Goal: Task Accomplishment & Management: Manage account settings

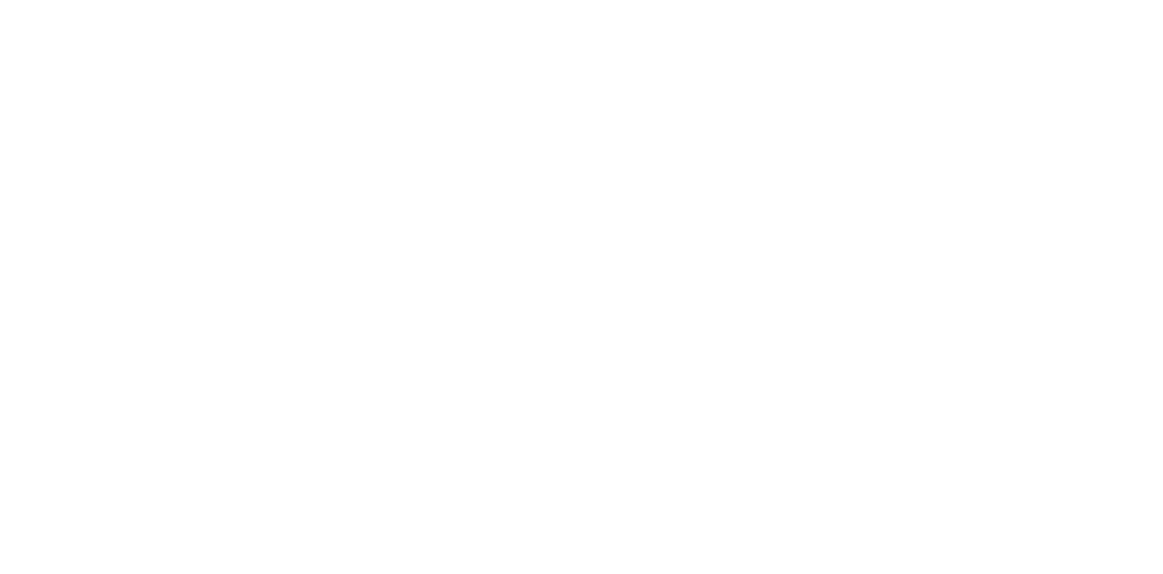
select select "*"
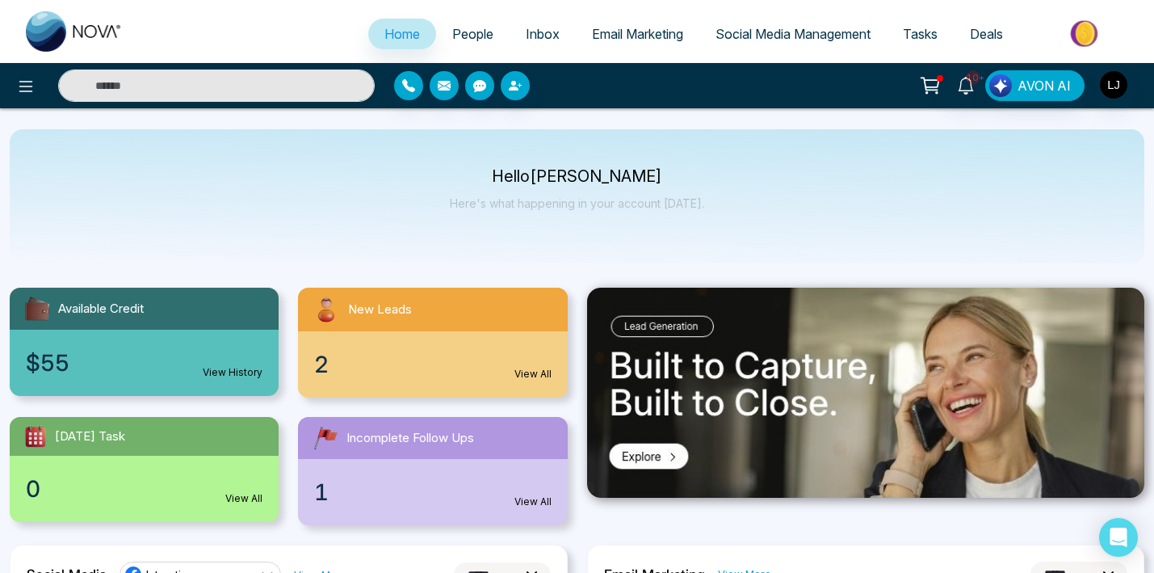
click at [647, 42] on link "Email Marketing" at bounding box center [638, 34] width 124 height 31
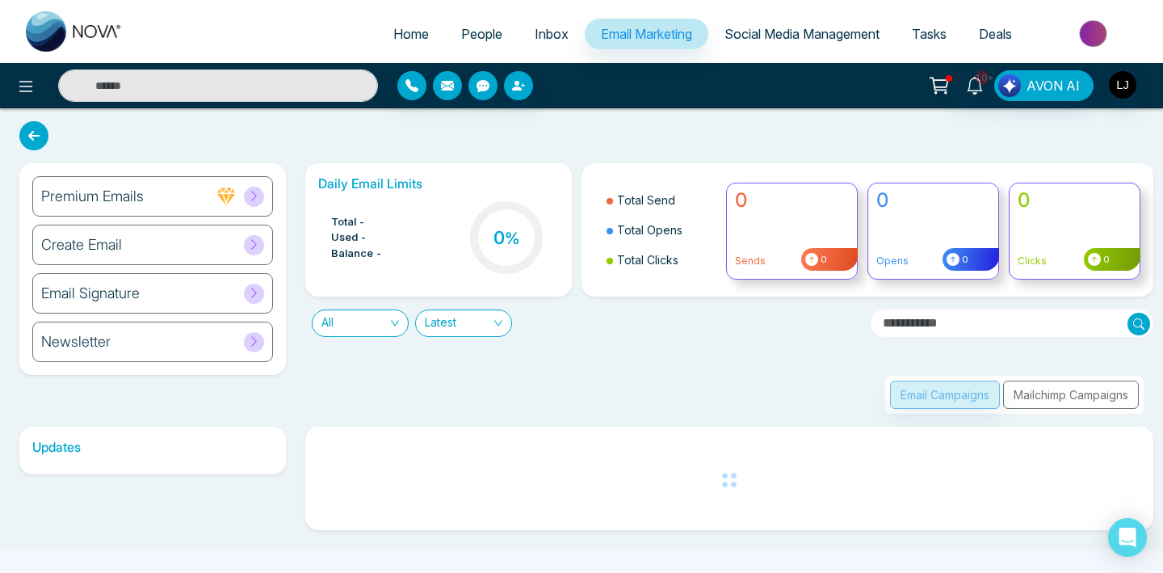
click at [622, 360] on div "Email Campaigns Mailchimp Campaigns" at bounding box center [725, 375] width 858 height 77
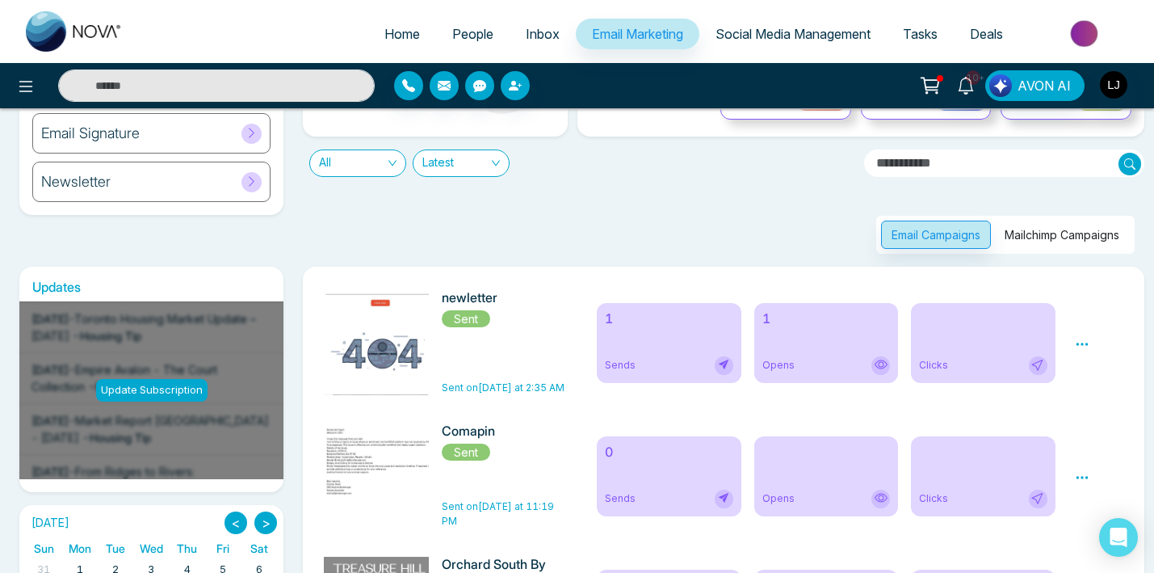
scroll to position [122, 0]
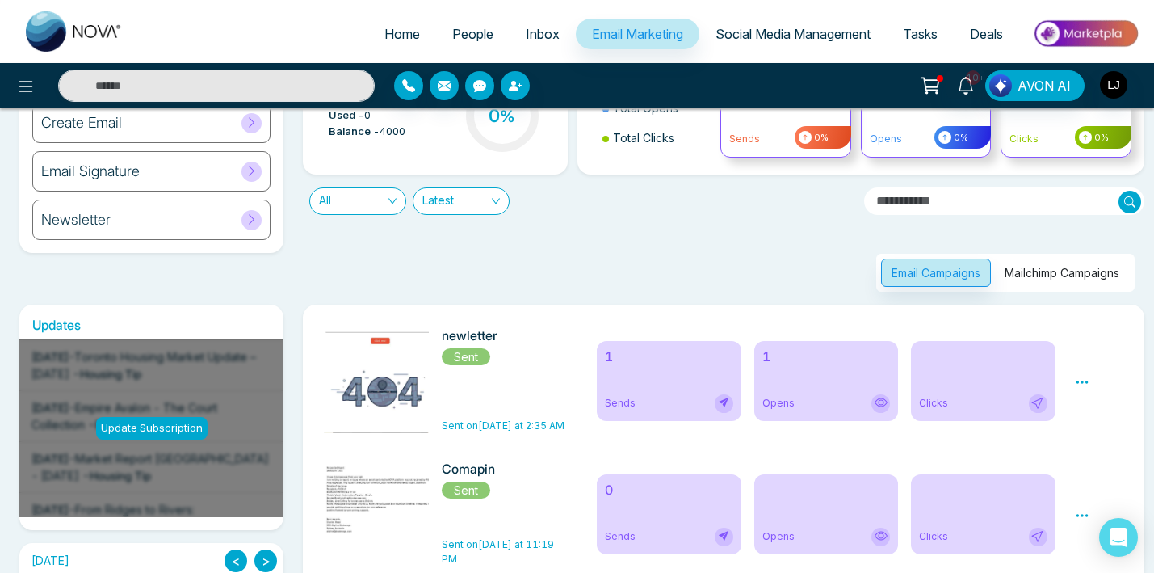
click at [1046, 279] on button "Mailchimp Campaigns" at bounding box center [1063, 273] width 136 height 28
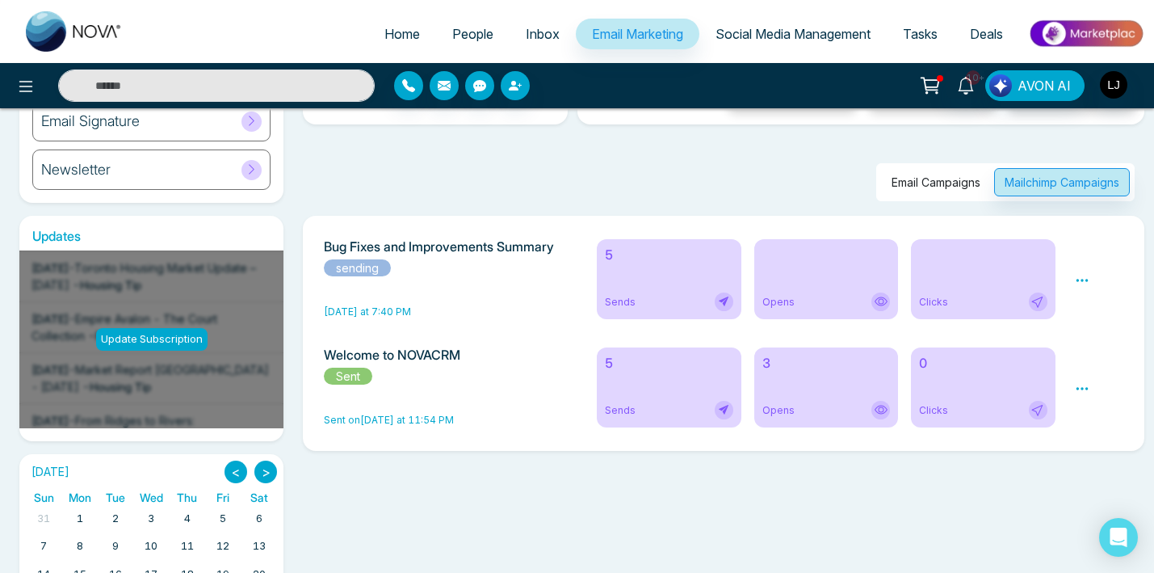
scroll to position [176, 0]
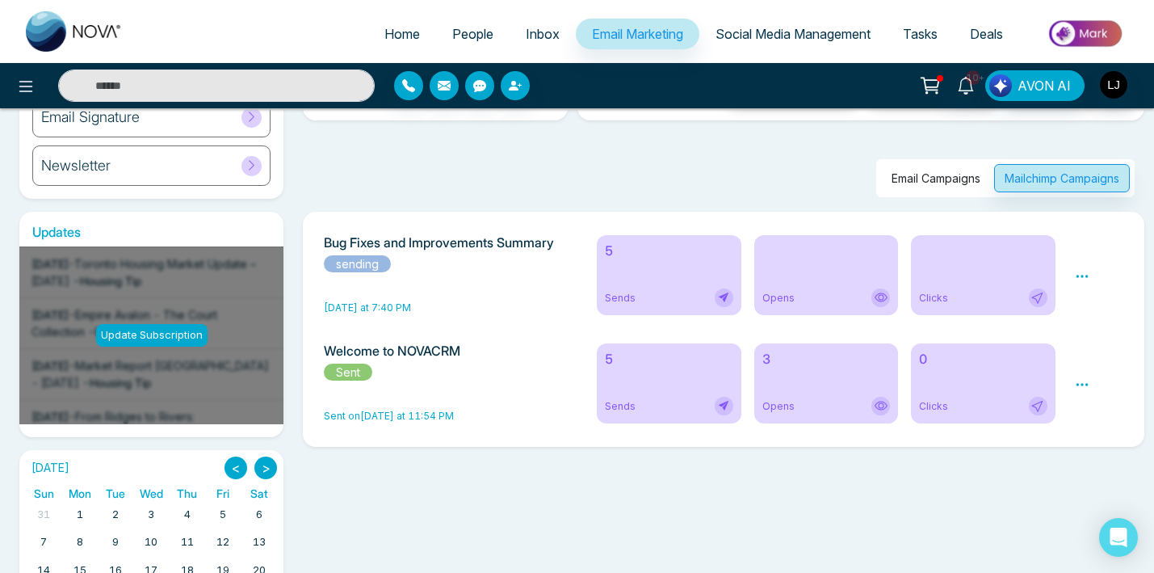
click at [612, 359] on h6 "5" at bounding box center [669, 358] width 128 height 15
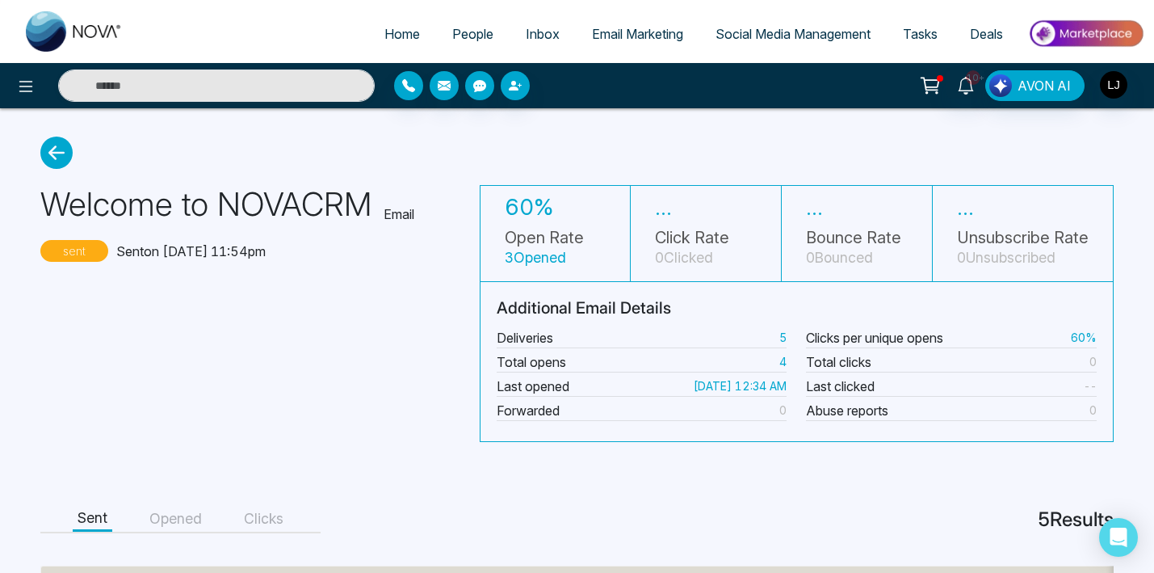
click at [472, 31] on span "People" at bounding box center [472, 34] width 41 height 16
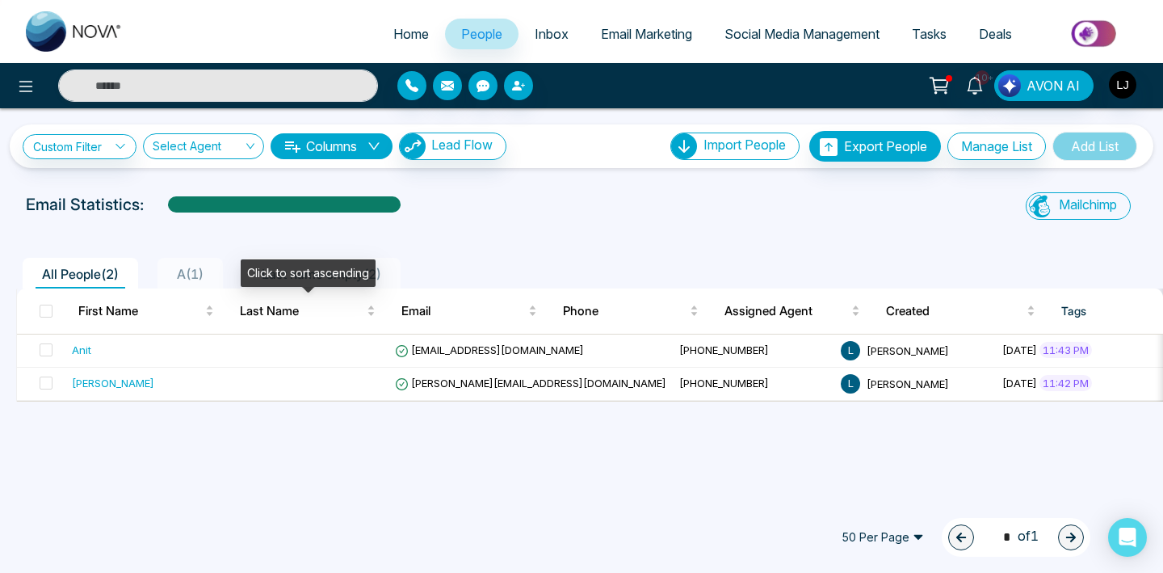
click at [135, 27] on div "Click to sort ascending" at bounding box center [67, 13] width 135 height 27
click at [296, 267] on span "Last name empty ( 2 )" at bounding box center [321, 274] width 132 height 16
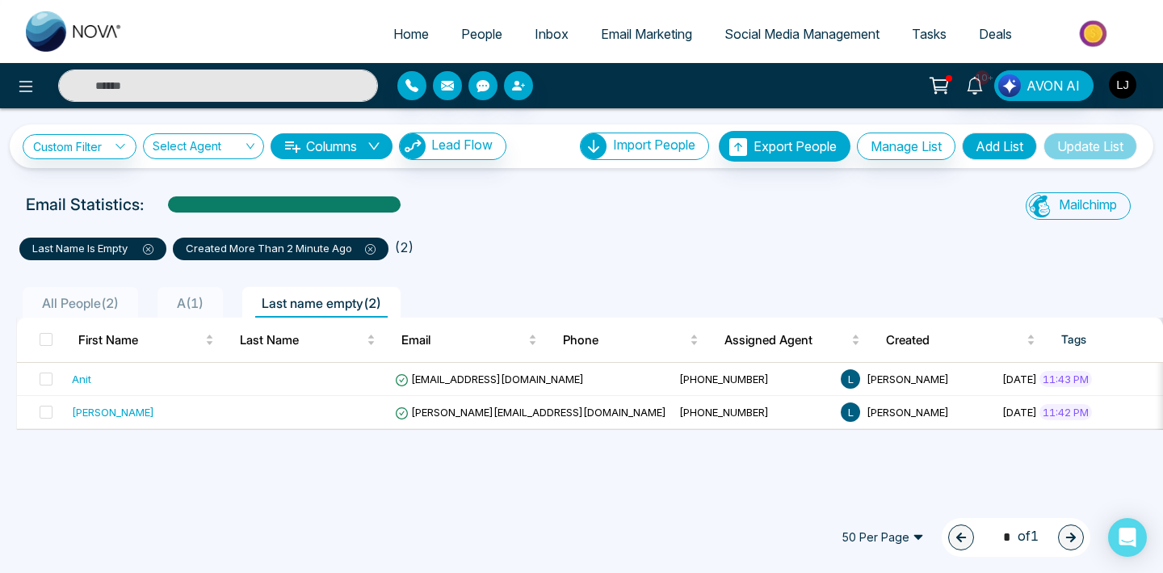
click at [460, 44] on link "People" at bounding box center [482, 34] width 74 height 31
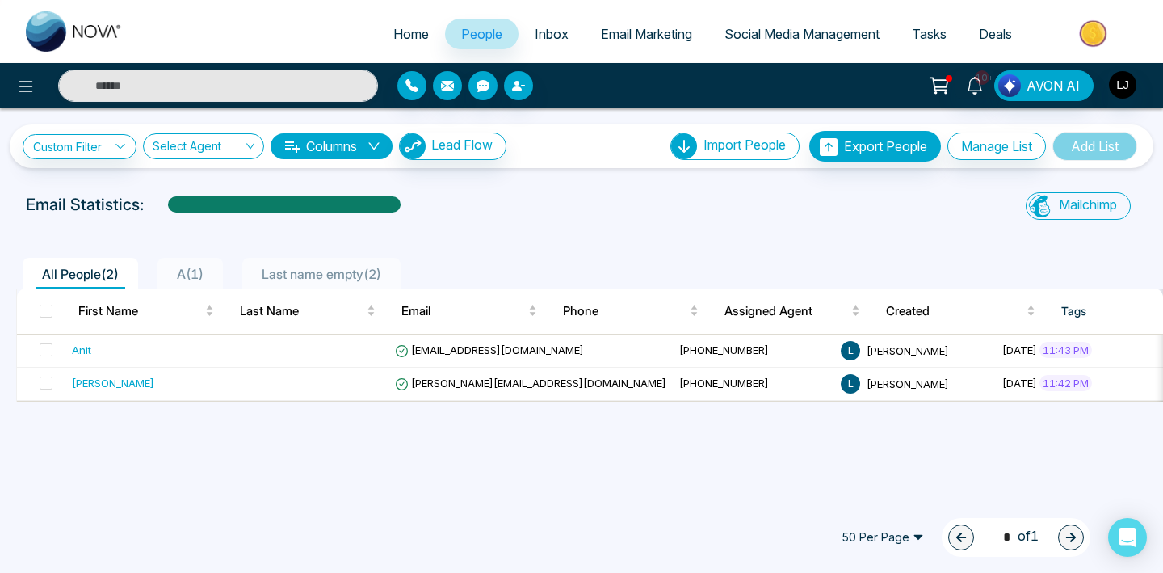
click at [908, 246] on div "All People ( 2 ) A ( 1 ) Last name empty ( 2 ) First Name Last Name Email Phone…" at bounding box center [582, 316] width 1144 height 170
click at [1091, 205] on span "Mailchimp" at bounding box center [1088, 204] width 58 height 16
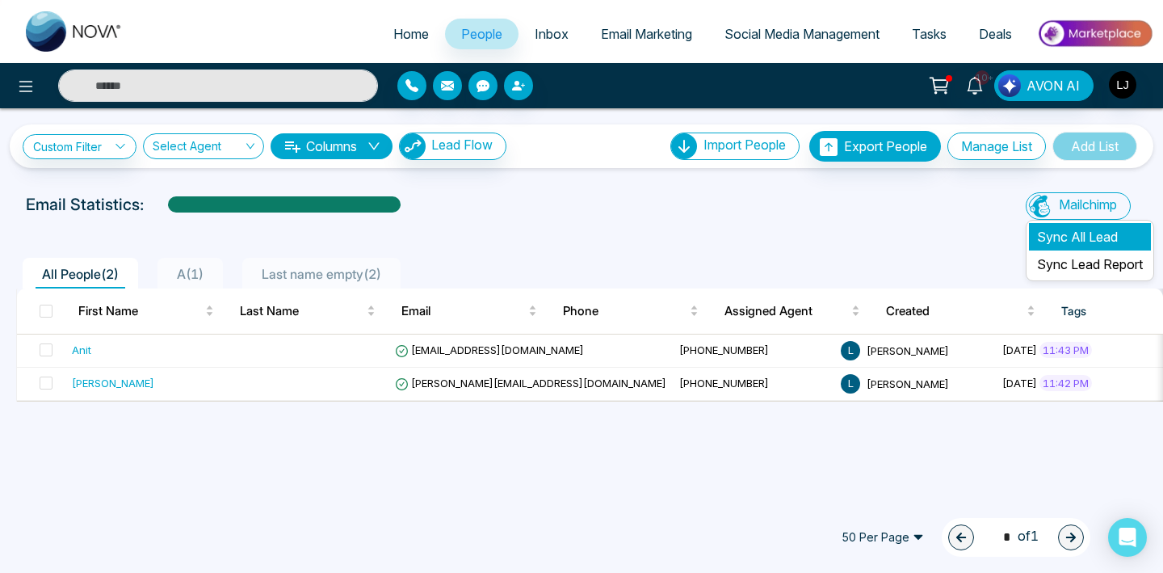
click at [1085, 231] on li "Sync All Lead" at bounding box center [1090, 236] width 122 height 27
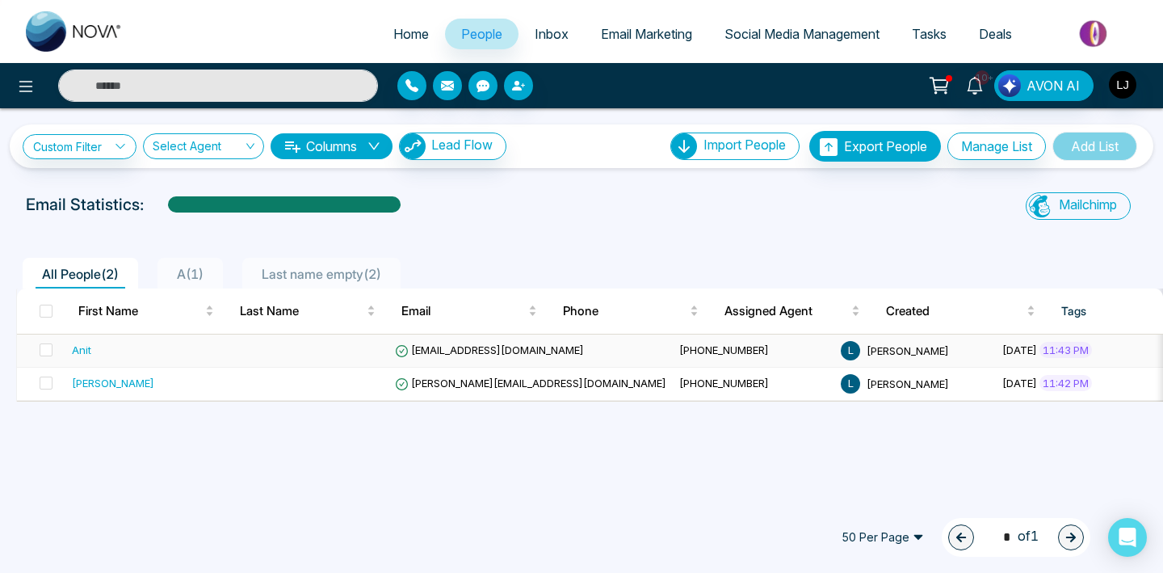
click at [679, 353] on span "+919511894761" at bounding box center [724, 349] width 90 height 13
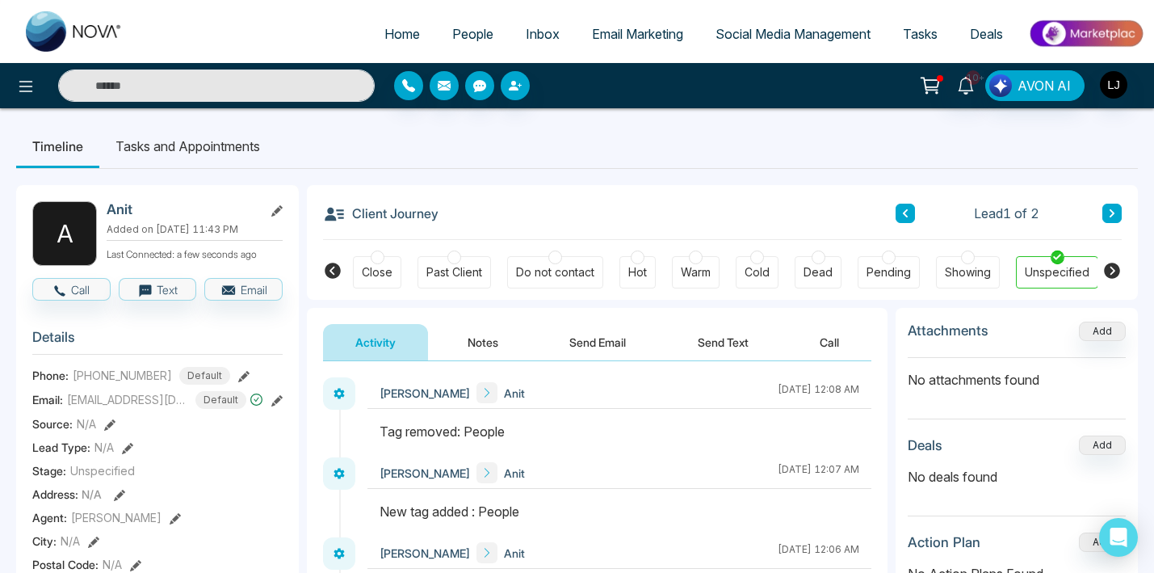
click at [439, 32] on link "People" at bounding box center [473, 34] width 74 height 31
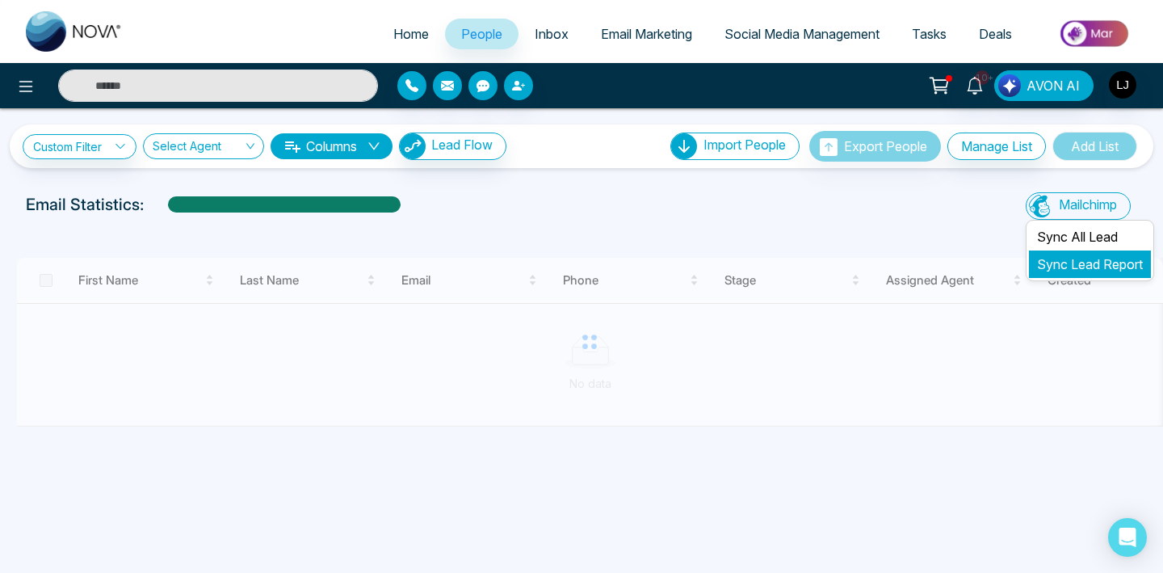
click at [1087, 266] on link "Sync Lead Report" at bounding box center [1090, 264] width 106 height 16
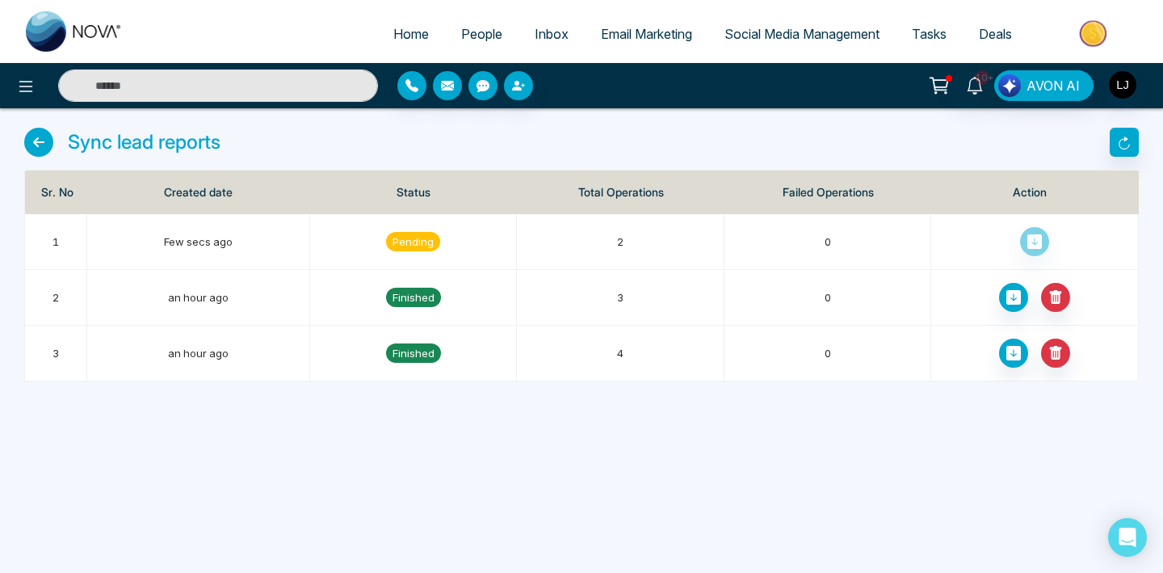
click at [1142, 84] on div "10+ AVON AI" at bounding box center [920, 85] width 465 height 31
click at [1129, 86] on img "button" at bounding box center [1122, 84] width 27 height 27
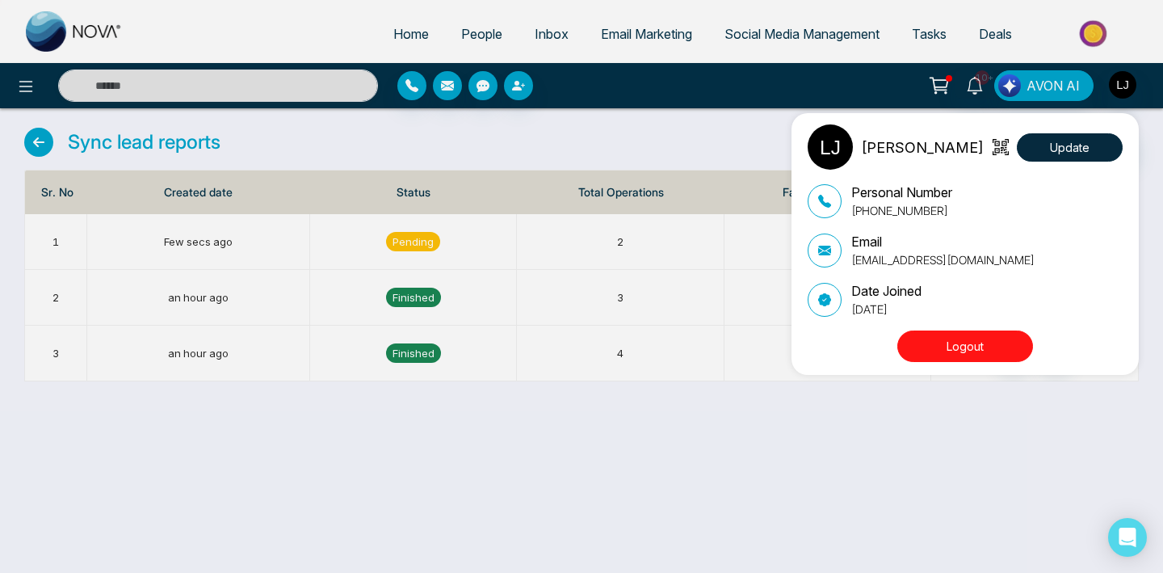
click at [994, 346] on button "Logout" at bounding box center [966, 346] width 136 height 32
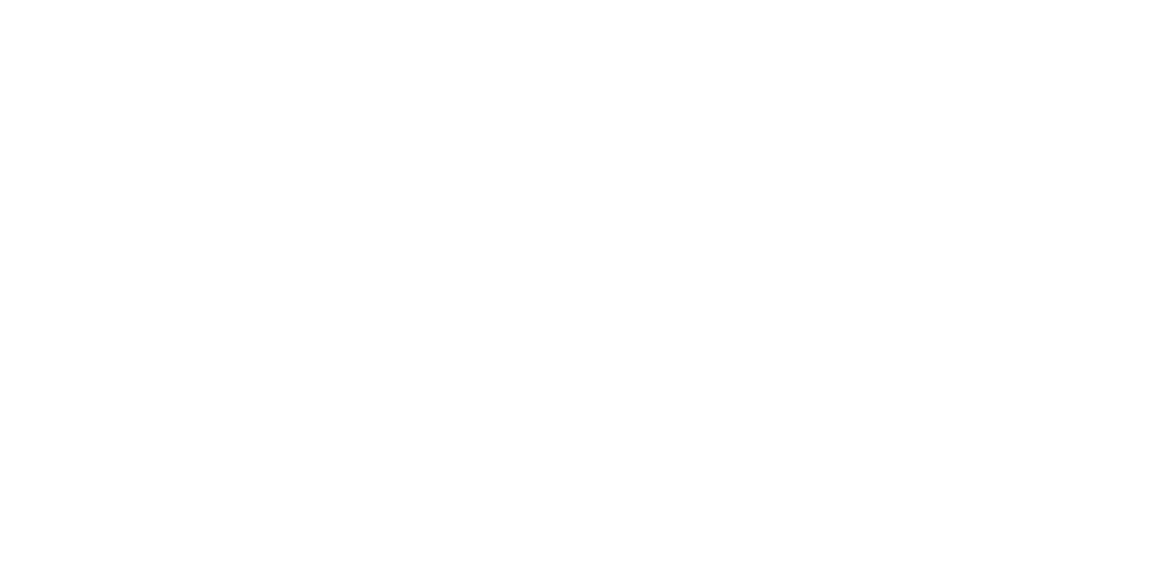
select select "*"
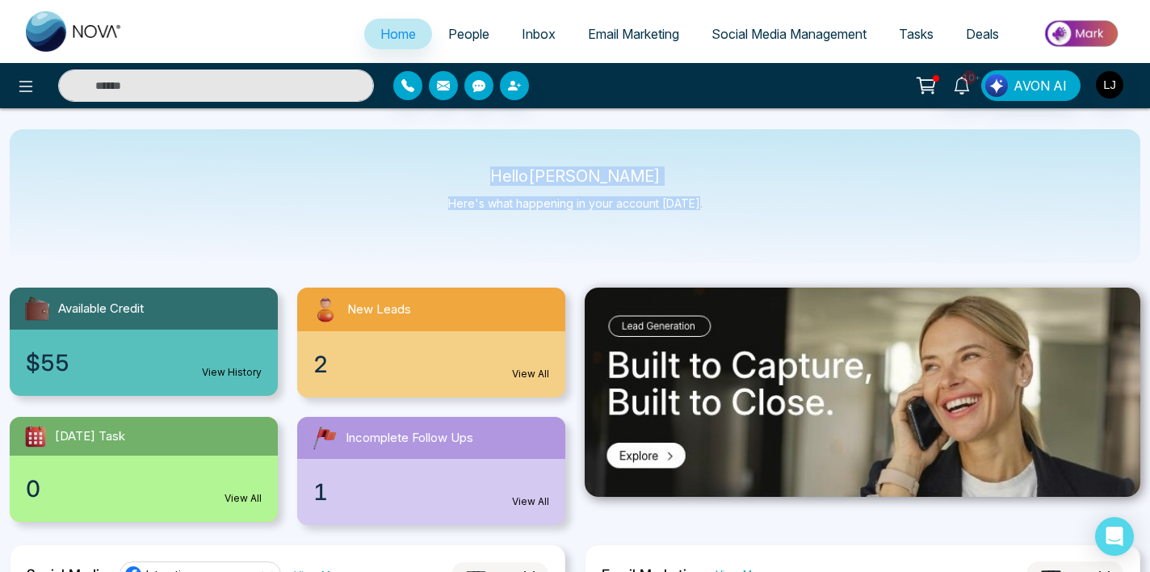
drag, startPoint x: 506, startPoint y: 166, endPoint x: 713, endPoint y: 235, distance: 218.2
click at [713, 235] on div "Hello Lokesh Joshi Here's what happening in your account today." at bounding box center [575, 196] width 1131 height 134
drag, startPoint x: 728, startPoint y: 221, endPoint x: 456, endPoint y: 164, distance: 278.2
click at [456, 164] on div "Hello Lokesh Joshi Here's what happening in your account today." at bounding box center [575, 196] width 1131 height 134
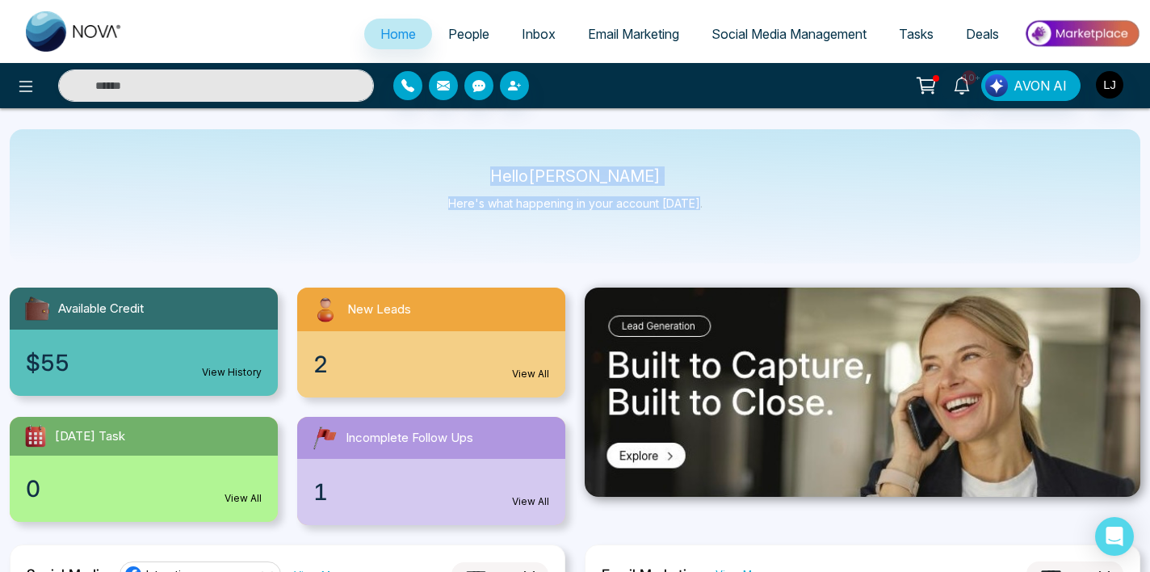
click at [456, 164] on div "Hello Lokesh Joshi Here's what happening in your account today." at bounding box center [575, 196] width 1131 height 134
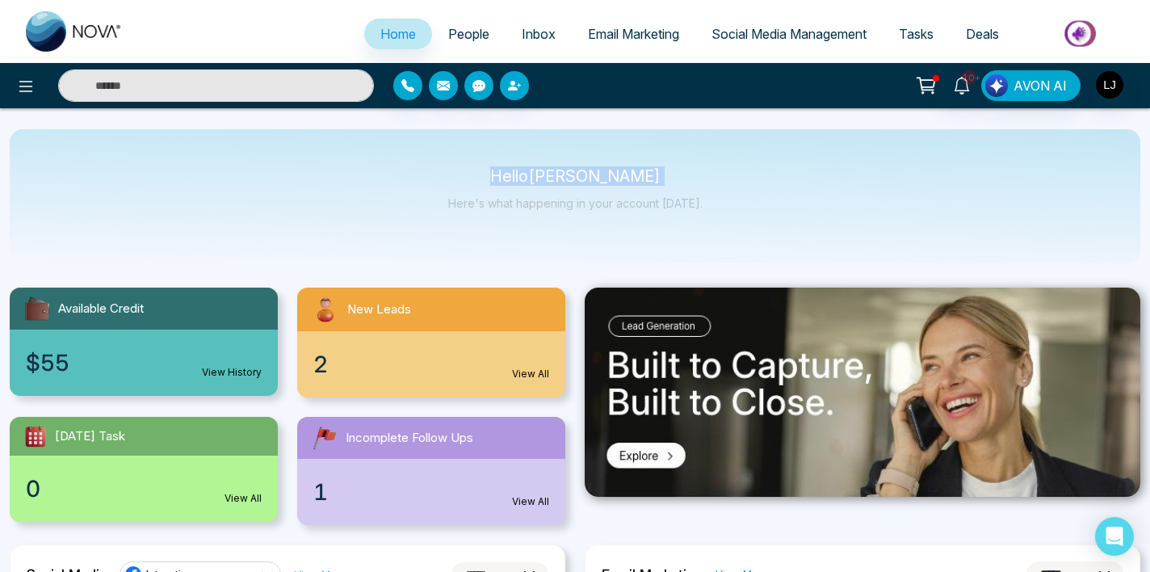
drag, startPoint x: 456, startPoint y: 164, endPoint x: 693, endPoint y: 174, distance: 237.7
click at [687, 173] on div "Hello Lokesh Joshi Here's what happening in your account today." at bounding box center [575, 196] width 1131 height 134
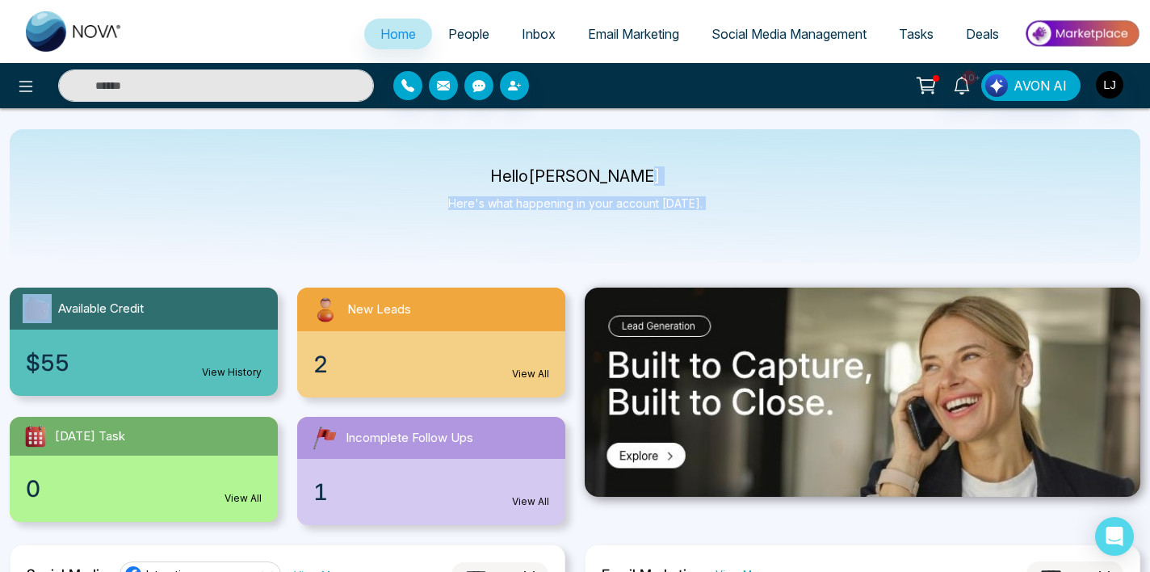
drag, startPoint x: 693, startPoint y: 174, endPoint x: 716, endPoint y: 205, distance: 38.8
click at [716, 205] on div "Hello Lokesh Joshi Here's what happening in your account today." at bounding box center [575, 196] width 1131 height 134
click at [14, 87] on button at bounding box center [26, 85] width 32 height 32
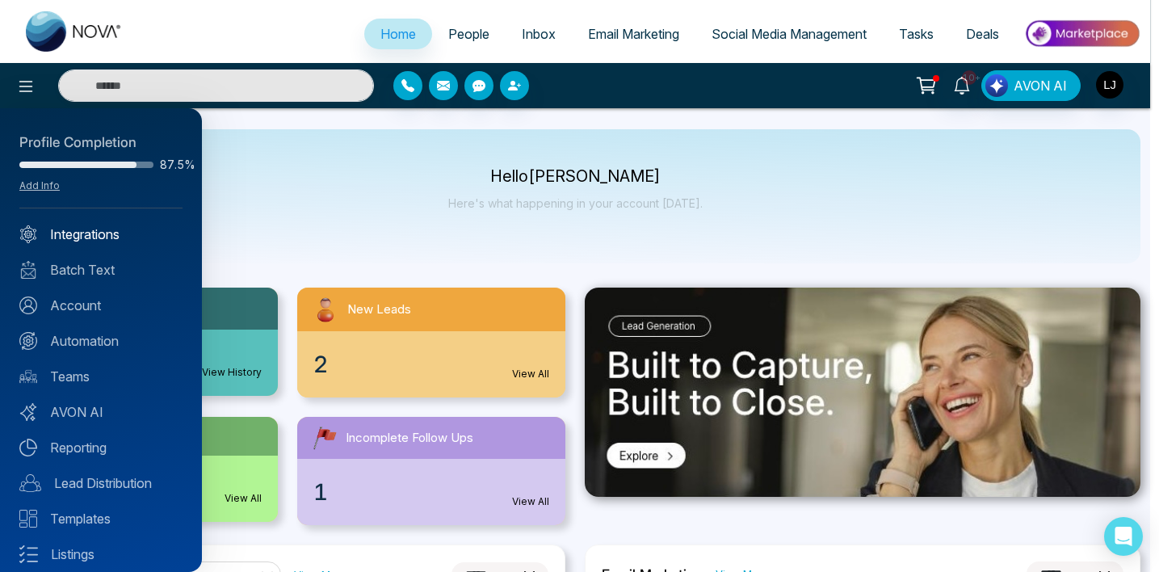
click at [75, 242] on link "Integrations" at bounding box center [100, 234] width 163 height 19
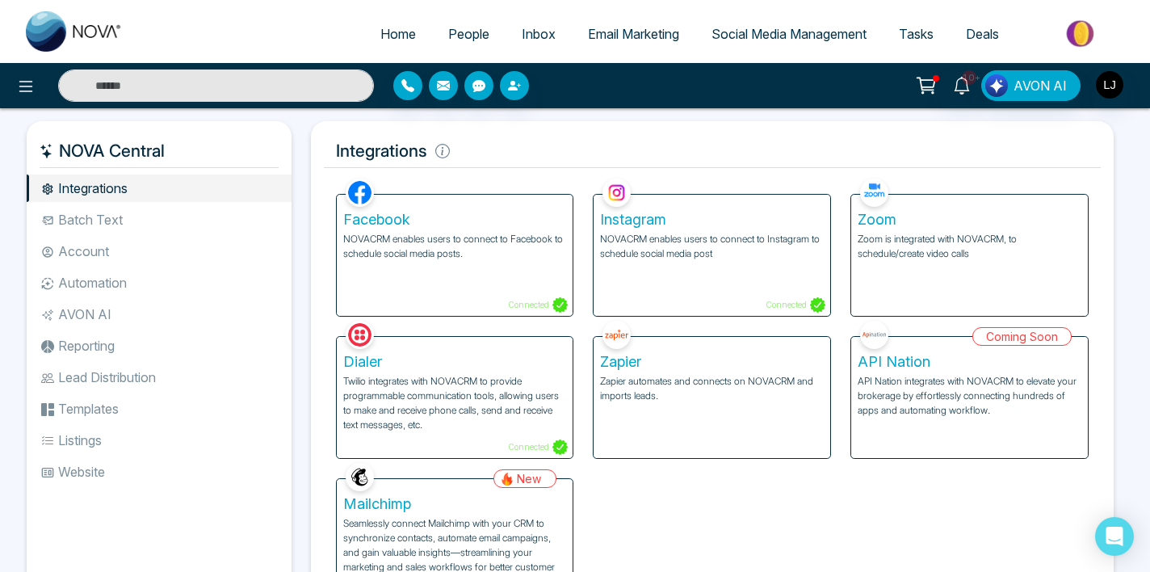
click at [456, 547] on p "Seamlessly connect Mailchimp with your CRM to synchronize contacts, automate em…" at bounding box center [455, 552] width 224 height 73
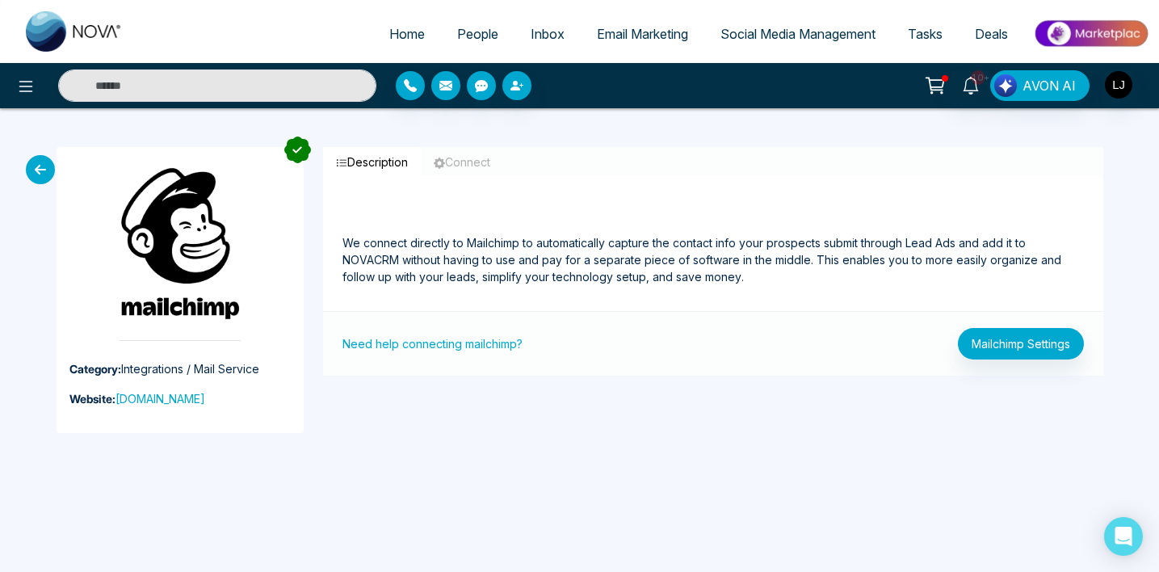
click at [864, 414] on div "Description Connect We connect directly to Mailchimp to automatically capture t…" at bounding box center [713, 290] width 800 height 286
click at [1059, 348] on button "Mailchimp Settings" at bounding box center [1021, 344] width 126 height 32
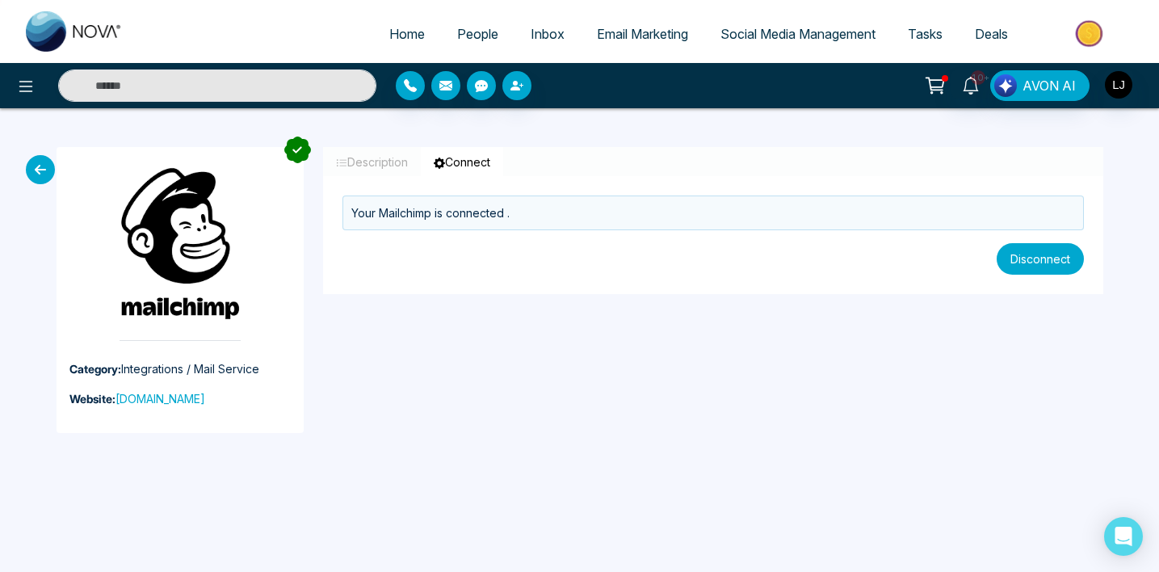
click at [1050, 254] on button "Disconnect" at bounding box center [1040, 259] width 87 height 32
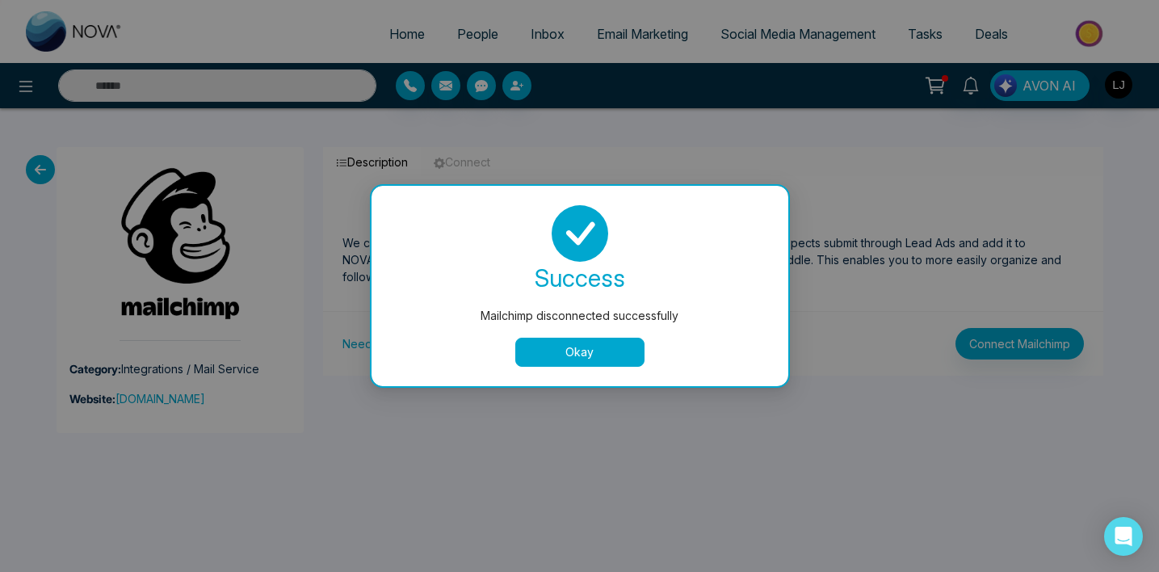
click at [540, 348] on button "Okay" at bounding box center [579, 352] width 129 height 29
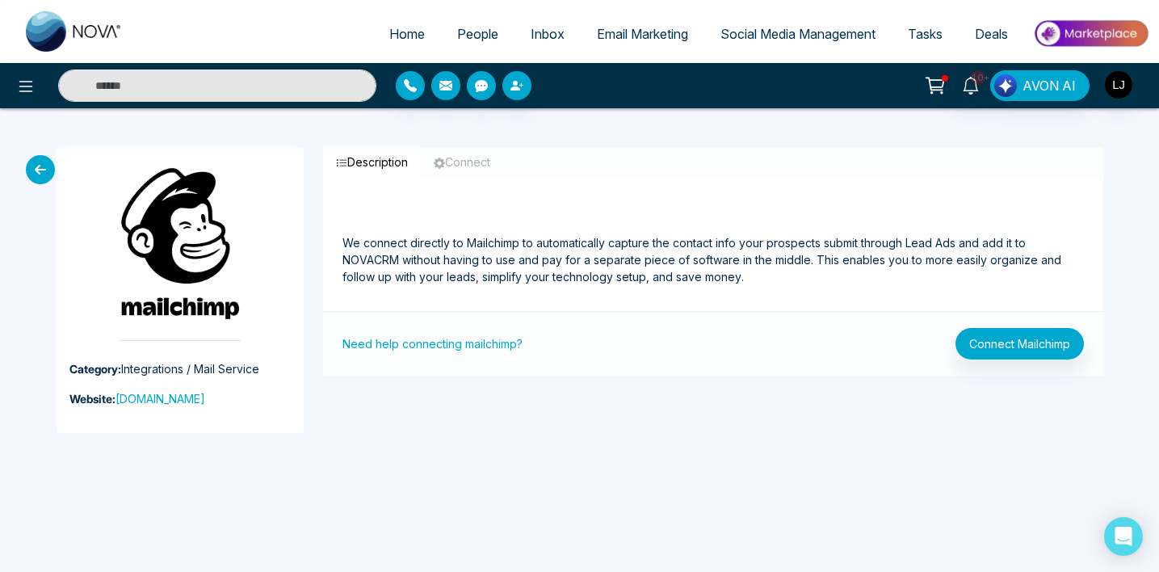
click at [459, 273] on p "We connect directly to Mailchimp to automatically capture the contact info your…" at bounding box center [714, 241] width 742 height 90
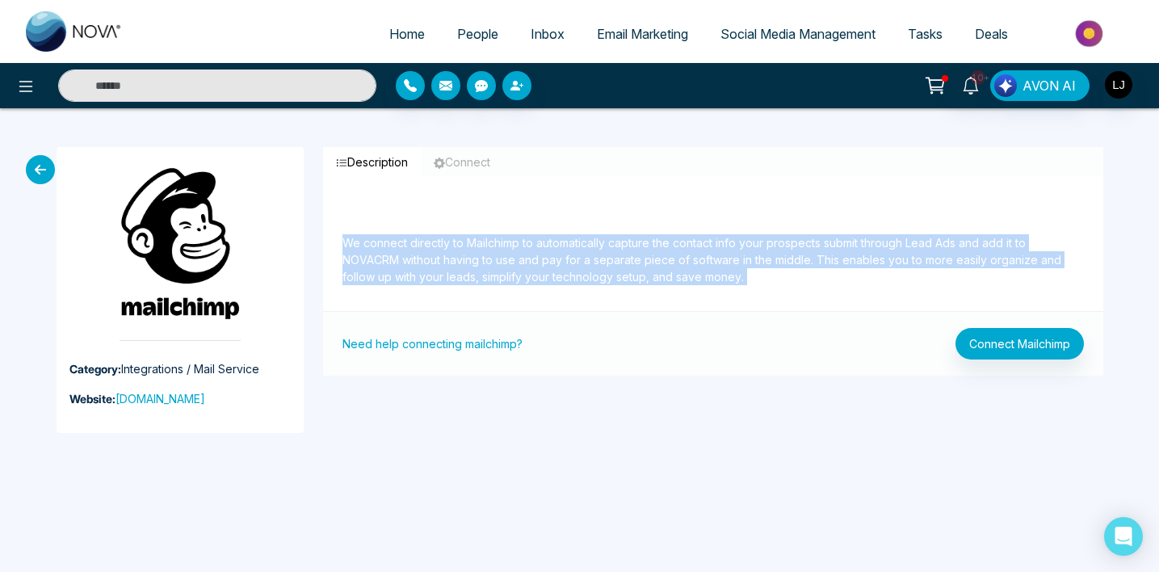
click at [459, 273] on p "We connect directly to Mailchimp to automatically capture the contact info your…" at bounding box center [714, 241] width 742 height 90
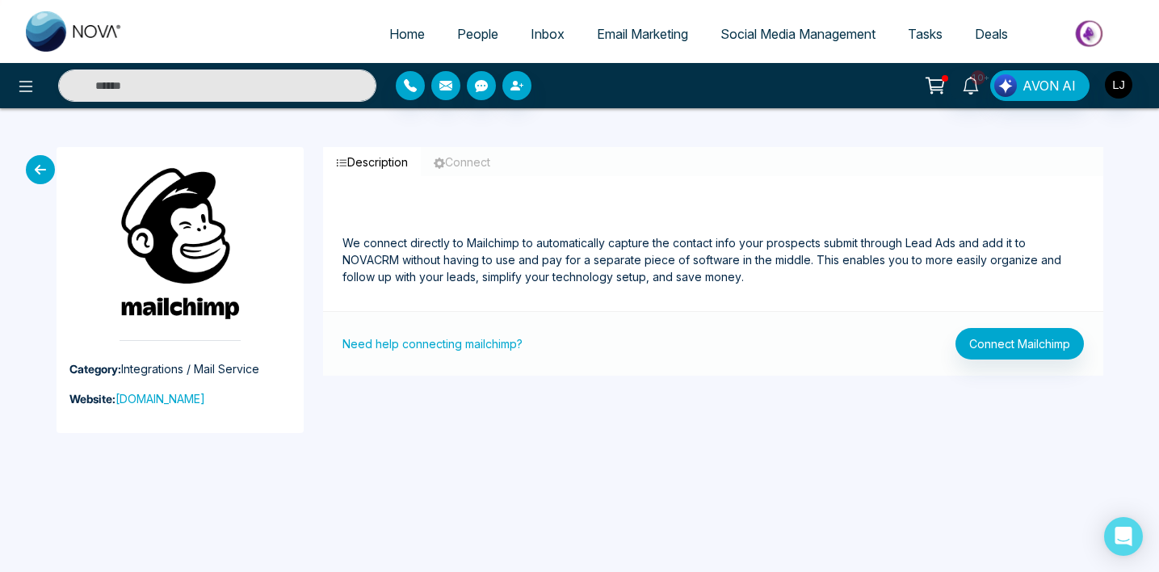
click at [595, 256] on p "We connect directly to Mailchimp to automatically capture the contact info your…" at bounding box center [714, 241] width 742 height 90
click at [1049, 344] on button "Connect Mailchimp" at bounding box center [1020, 344] width 128 height 32
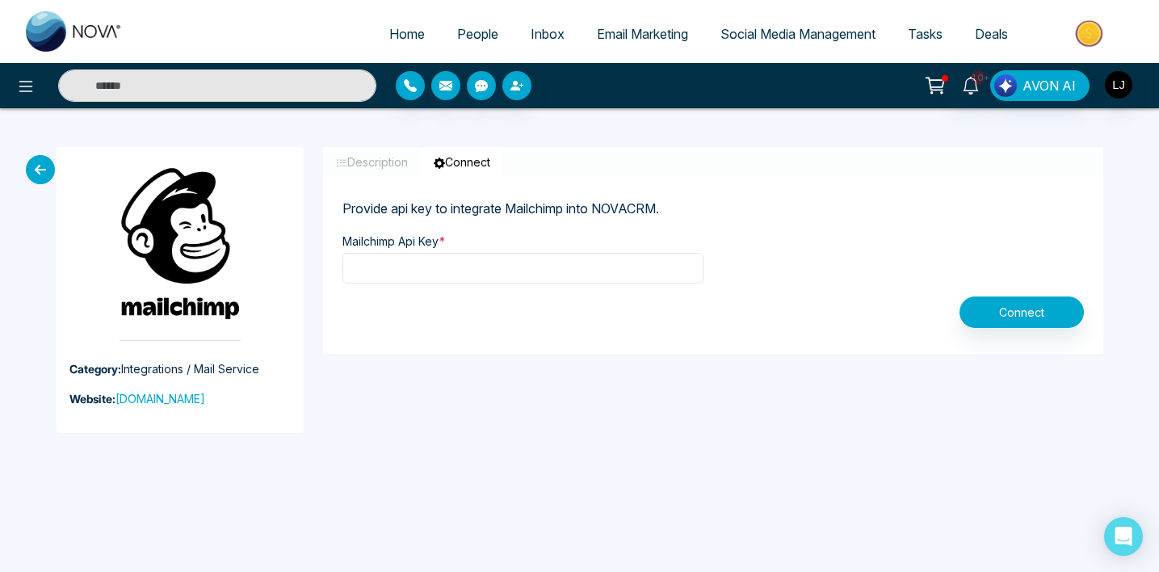
click at [378, 277] on input "text" at bounding box center [523, 268] width 361 height 31
paste input "**********"
type input "**********"
click at [1053, 306] on button "Connect" at bounding box center [1022, 312] width 124 height 32
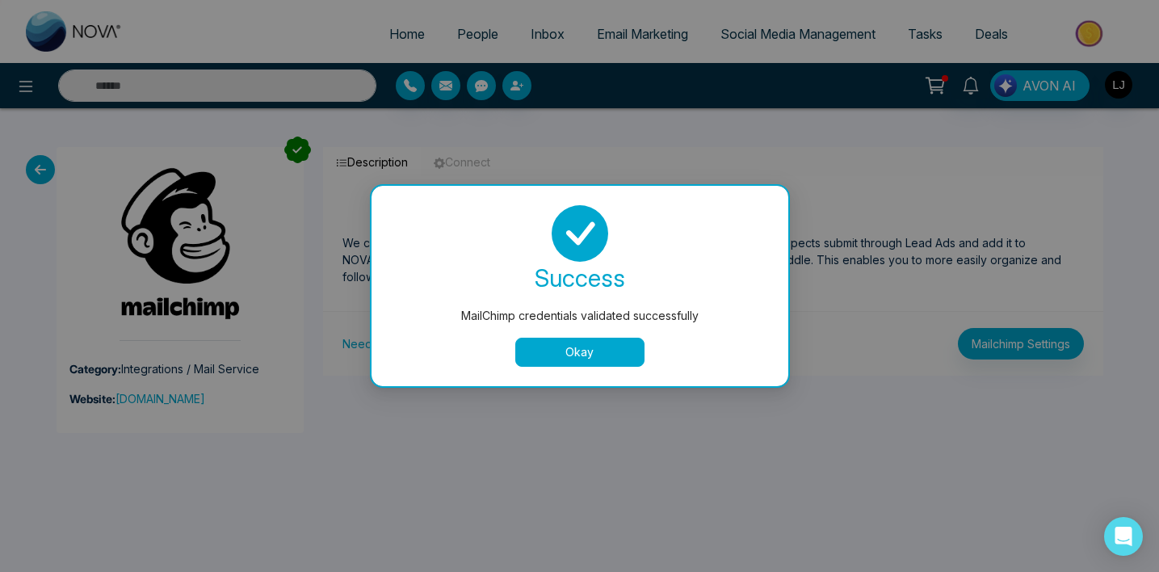
click at [600, 342] on button "Okay" at bounding box center [579, 352] width 129 height 29
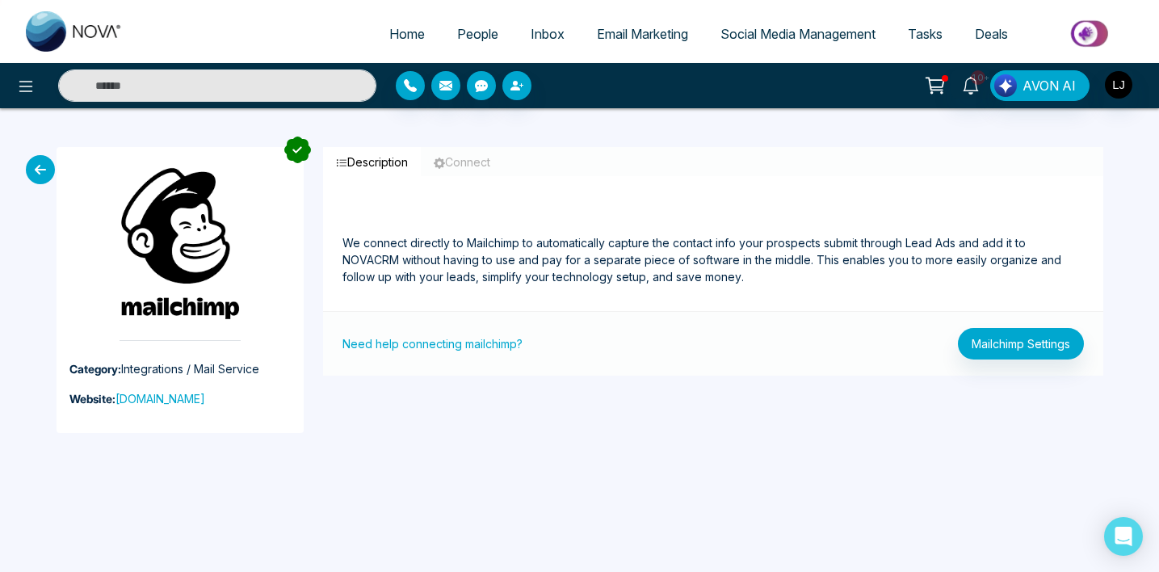
click at [644, 251] on p "We connect directly to Mailchimp to automatically capture the contact info your…" at bounding box center [714, 241] width 742 height 90
click at [645, 251] on p "We connect directly to Mailchimp to automatically capture the contact info your…" at bounding box center [714, 241] width 742 height 90
click at [646, 250] on p "We connect directly to Mailchimp to automatically capture the contact info your…" at bounding box center [714, 241] width 742 height 90
click at [688, 271] on p "We connect directly to Mailchimp to automatically capture the contact info your…" at bounding box center [714, 241] width 742 height 90
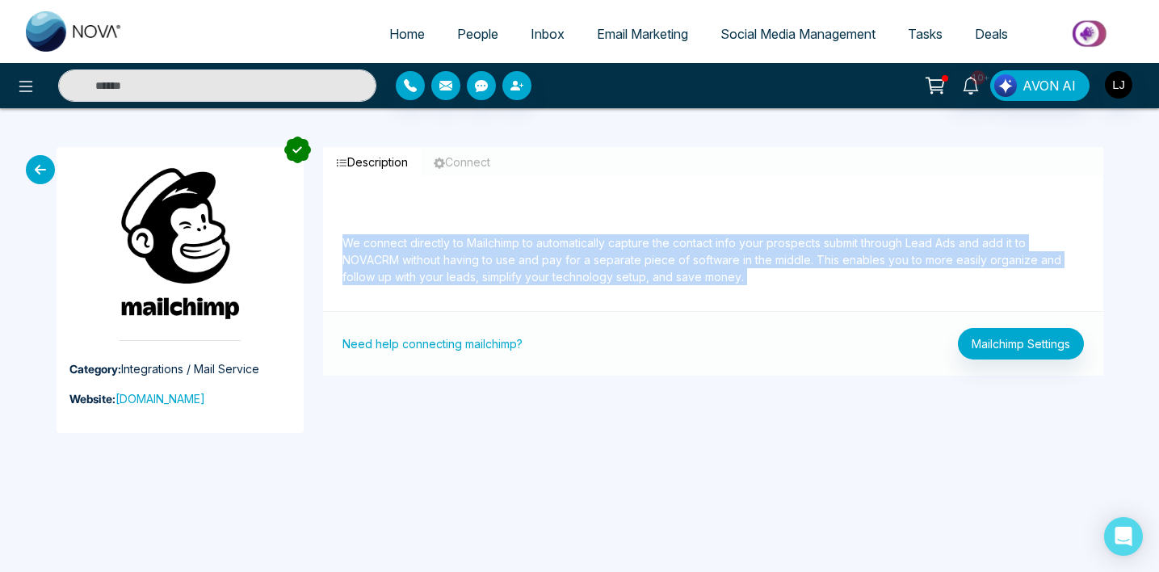
click at [688, 271] on p "We connect directly to Mailchimp to automatically capture the contact info your…" at bounding box center [714, 241] width 742 height 90
click at [735, 270] on p "We connect directly to Mailchimp to automatically capture the contact info your…" at bounding box center [714, 241] width 742 height 90
drag, startPoint x: 745, startPoint y: 277, endPoint x: 338, endPoint y: 234, distance: 409.4
click at [338, 234] on div "We connect directly to Mailchimp to automatically capture the contact info your…" at bounding box center [713, 254] width 780 height 116
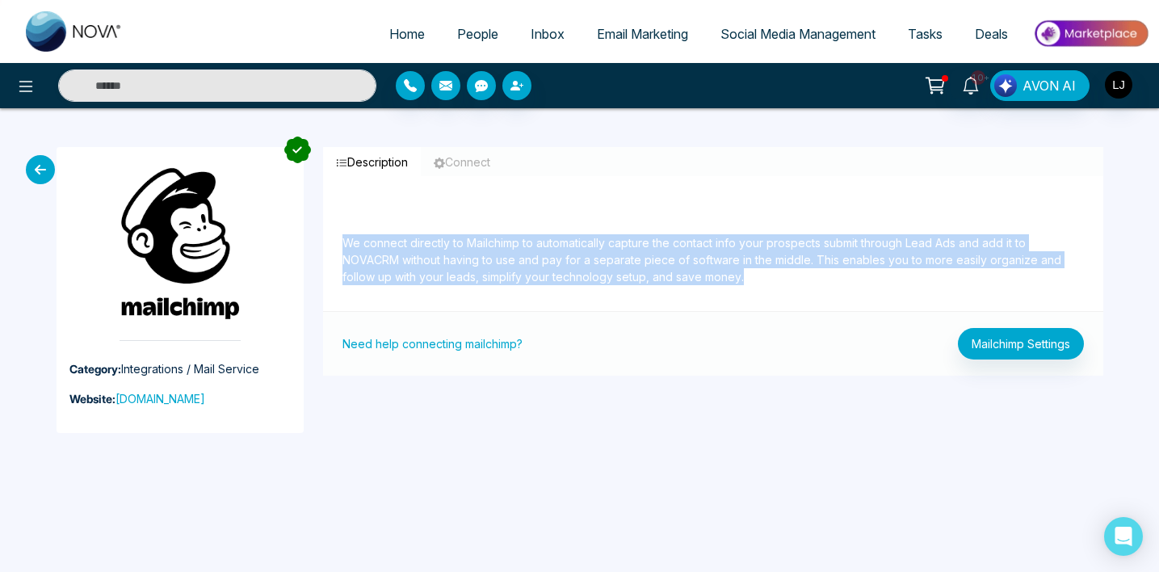
drag, startPoint x: 338, startPoint y: 234, endPoint x: 742, endPoint y: 288, distance: 407.4
click at [742, 288] on div "We connect directly to Mailchimp to automatically capture the contact info your…" at bounding box center [713, 254] width 780 height 116
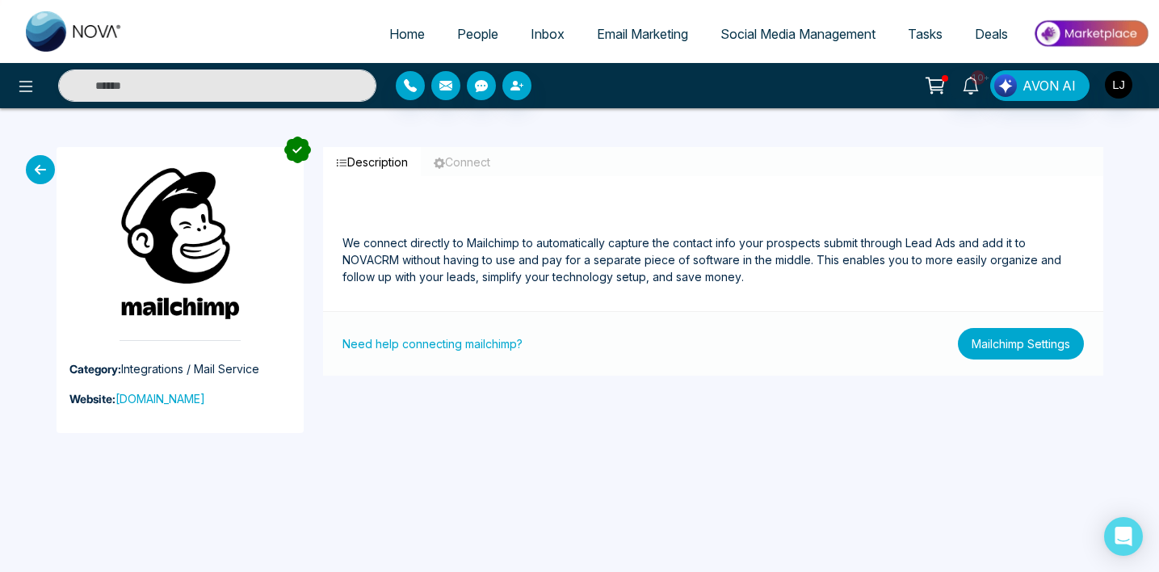
click at [1070, 349] on button "Mailchimp Settings" at bounding box center [1021, 344] width 126 height 32
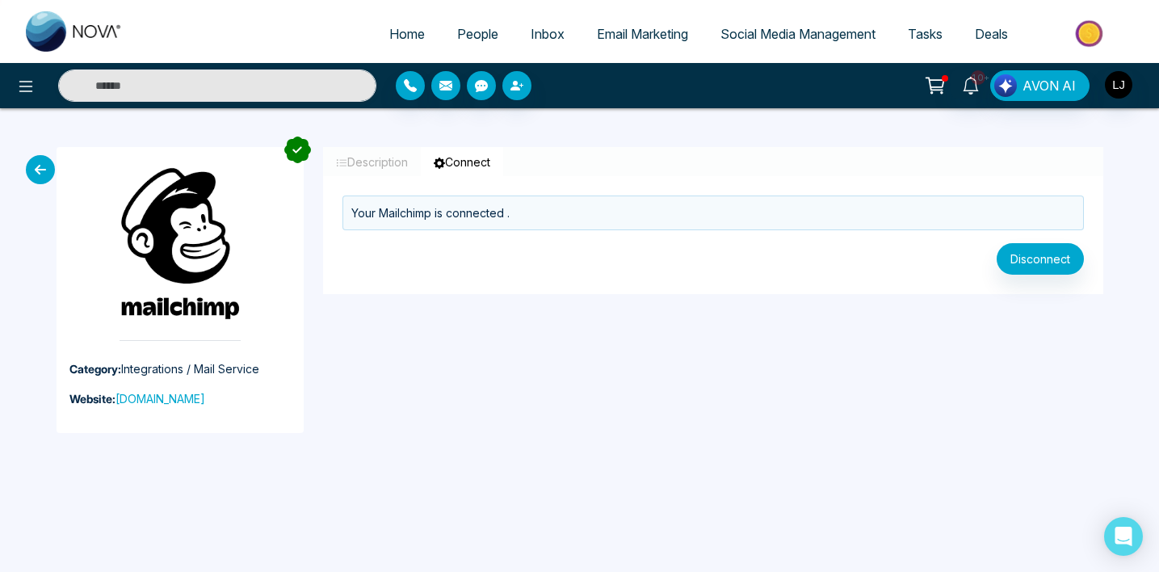
click at [459, 36] on span "People" at bounding box center [477, 34] width 41 height 16
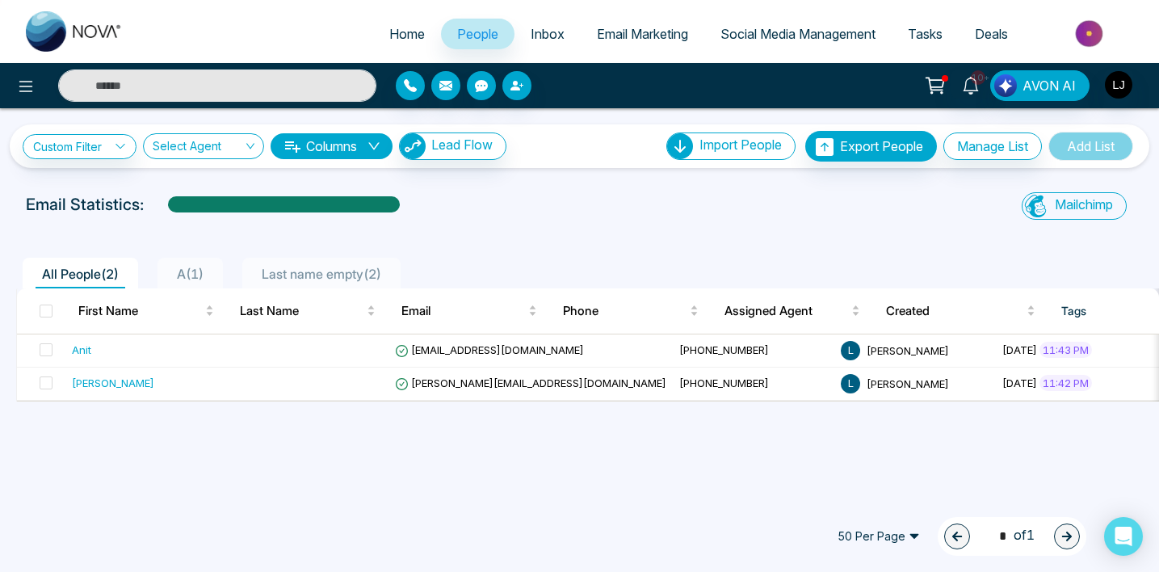
click at [1070, 222] on div "Mailchimp Sync All Lead Sync Lead Report" at bounding box center [955, 208] width 376 height 32
click at [1075, 208] on span "Mailchimp" at bounding box center [1084, 204] width 58 height 16
click at [886, 221] on div "Mailchimp Sync All Lead Sync Lead Report" at bounding box center [955, 208] width 376 height 32
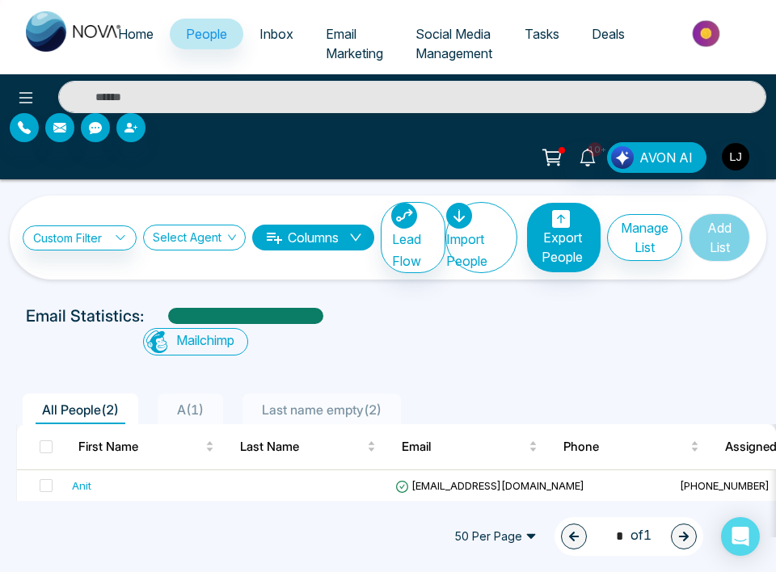
click at [624, 406] on ul "All People ( 2 ) A ( 1 ) Last name empty ( 2 )" at bounding box center [351, 408] width 671 height 31
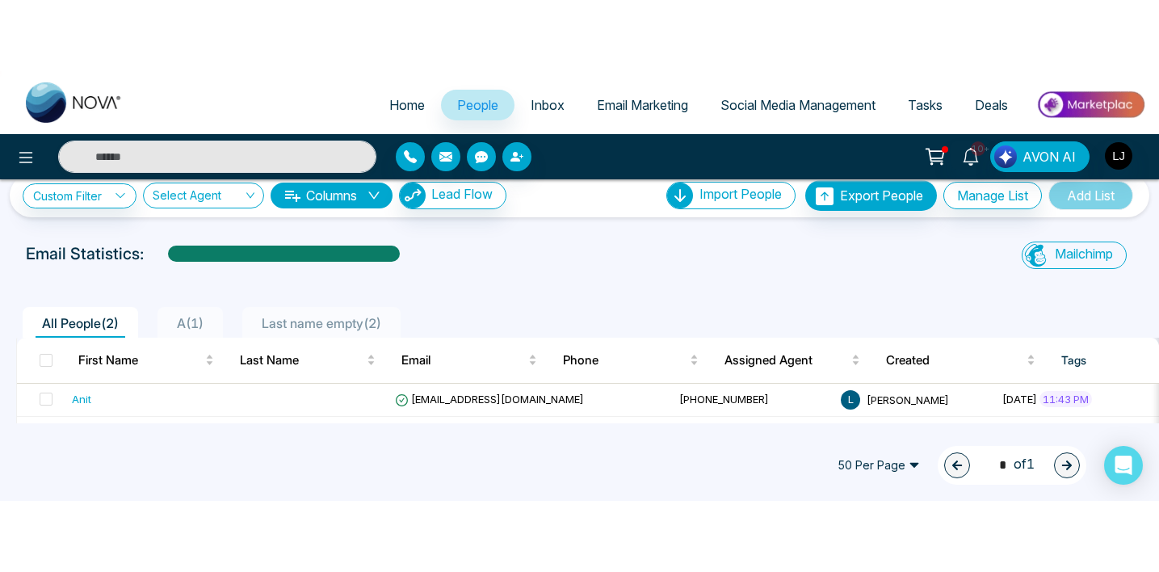
scroll to position [58, 0]
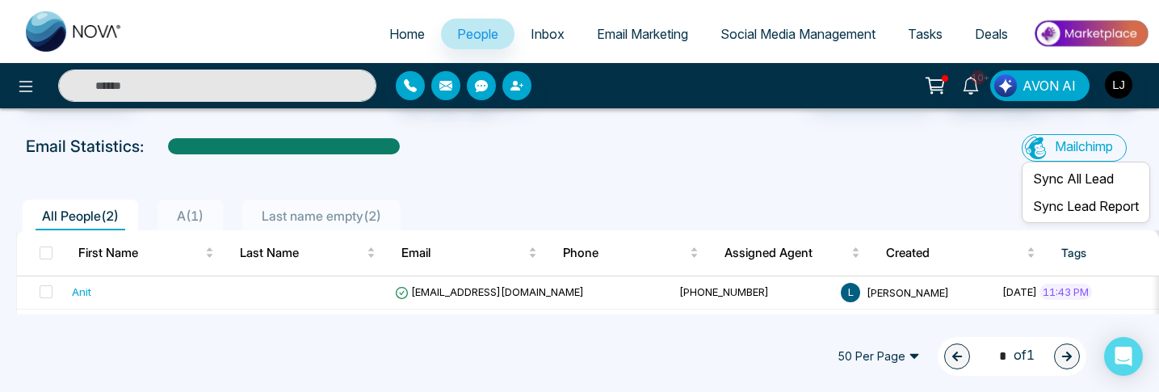
click at [1093, 143] on span "Mailchimp" at bounding box center [1084, 146] width 58 height 16
click at [1078, 172] on li "Sync All Lead" at bounding box center [1086, 178] width 122 height 27
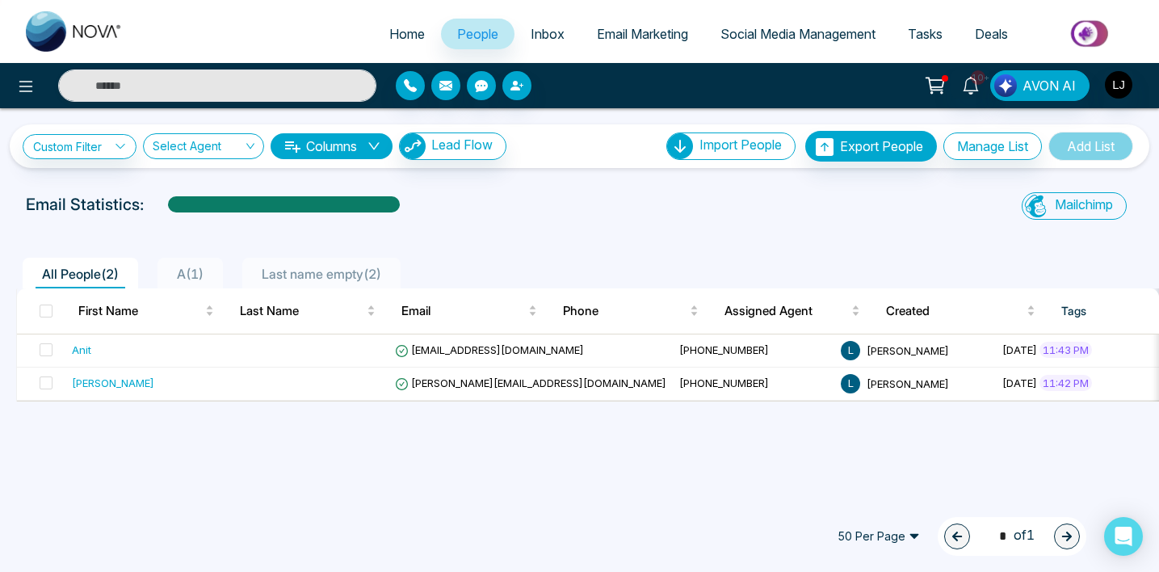
scroll to position [0, 0]
click at [868, 227] on div at bounding box center [580, 228] width 1140 height 6
click at [1049, 207] on div "Mailchimp" at bounding box center [1074, 205] width 105 height 27
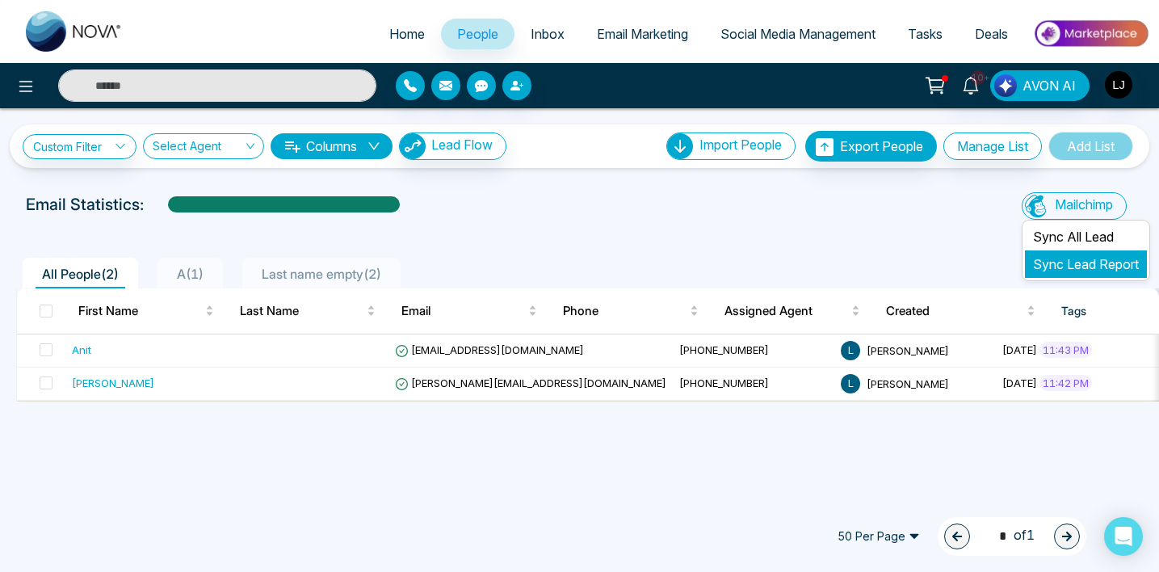
click at [1050, 268] on link "Sync Lead Report" at bounding box center [1086, 264] width 106 height 16
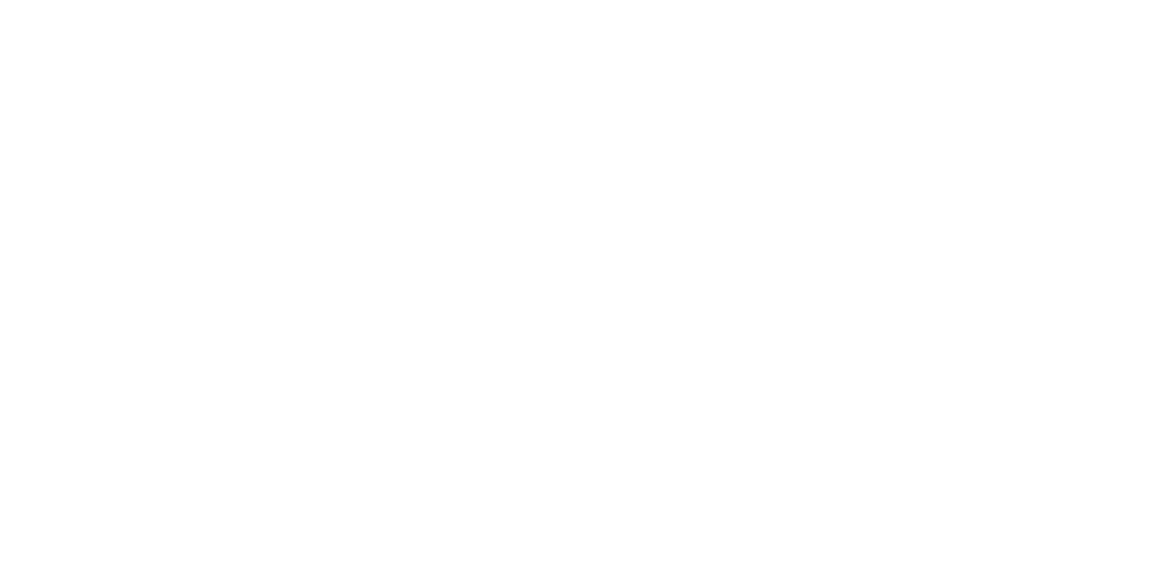
click at [841, 203] on body at bounding box center [581, 286] width 1163 height 572
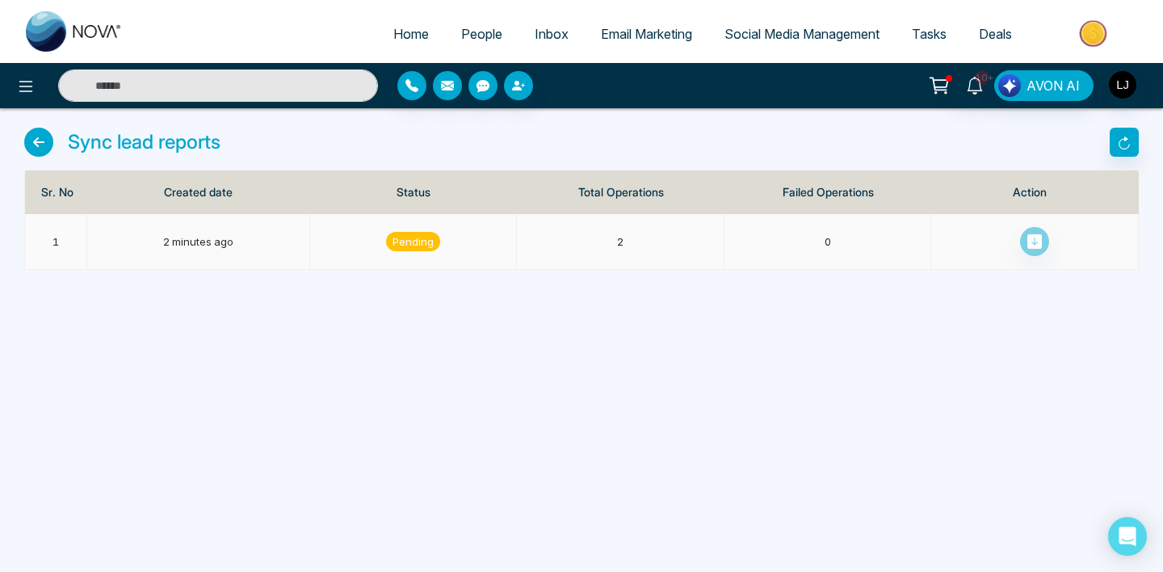
click at [1035, 248] on icon at bounding box center [1035, 241] width 15 height 15
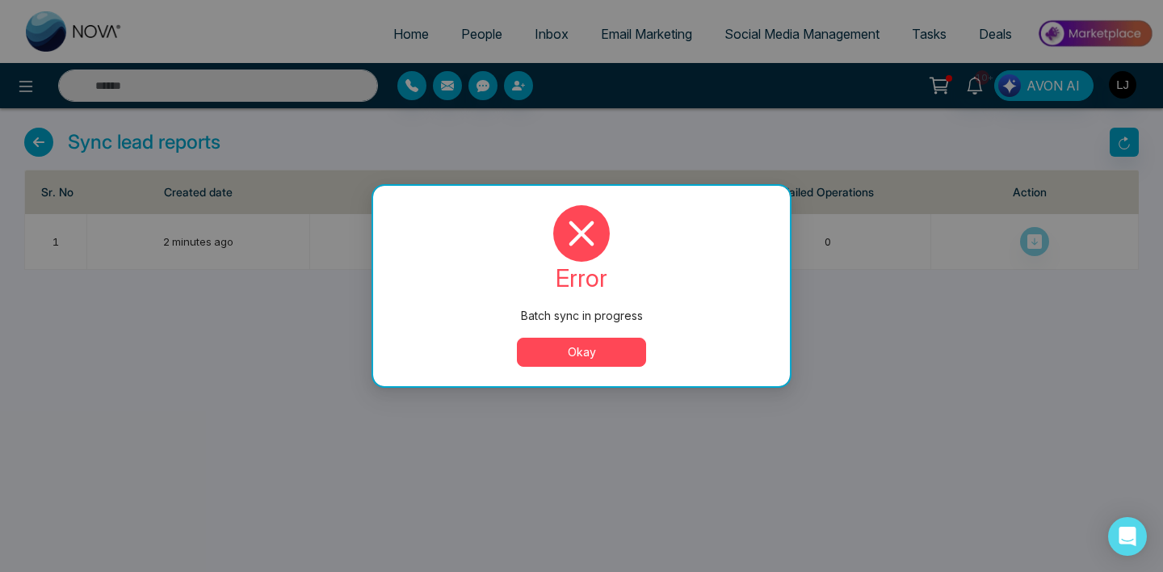
click at [629, 350] on button "Okay" at bounding box center [581, 352] width 129 height 29
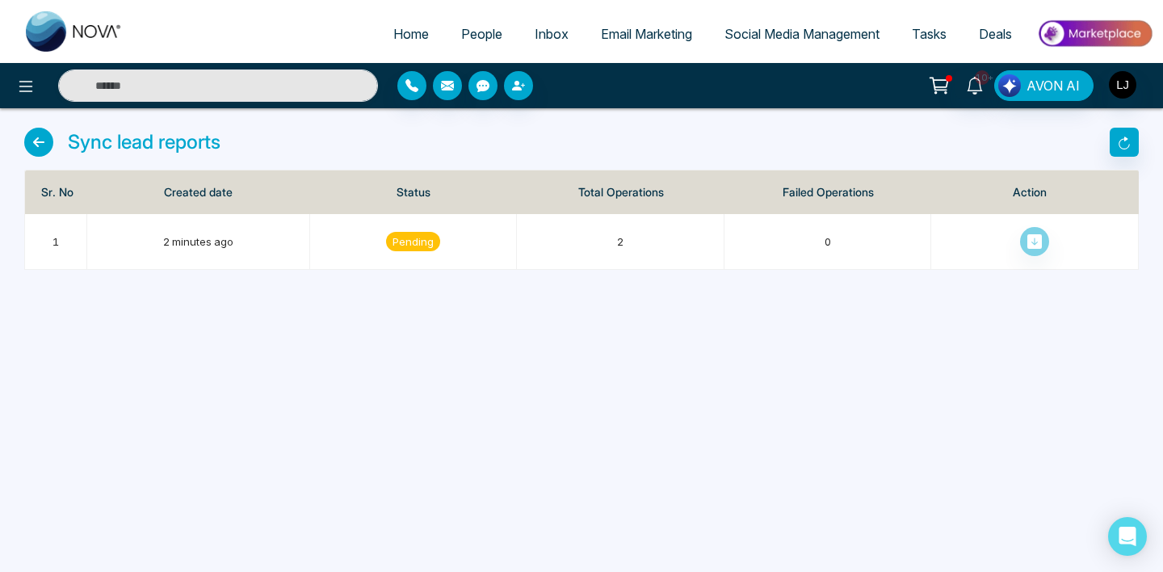
click at [638, 46] on link "Email Marketing" at bounding box center [647, 34] width 124 height 31
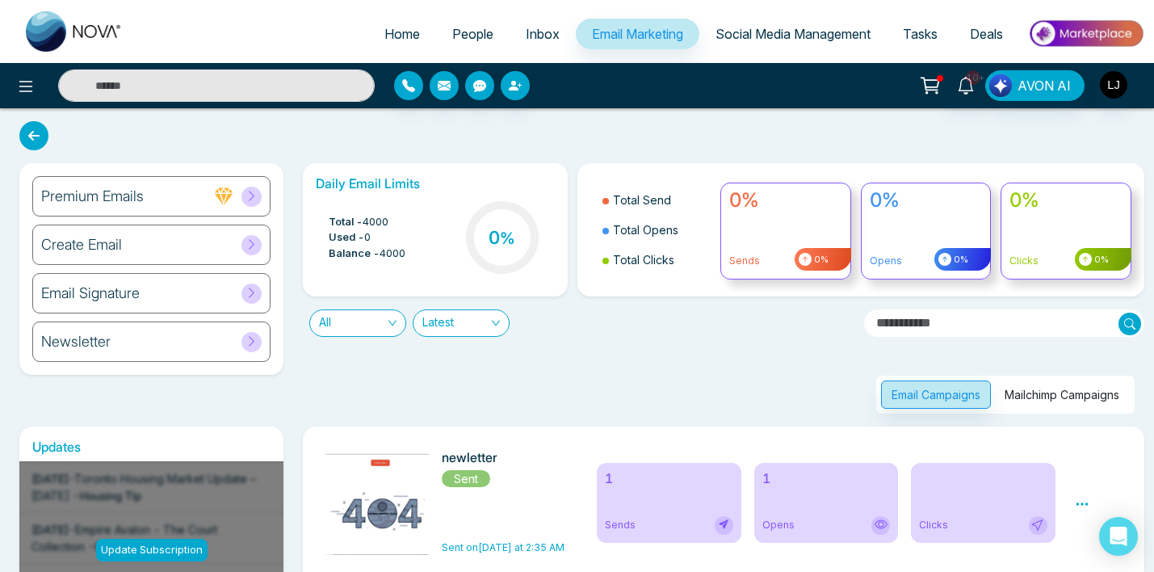
click at [705, 366] on div "Email Campaigns Mailchimp Campaigns" at bounding box center [719, 375] width 852 height 77
click at [721, 364] on div "Email Campaigns Mailchimp Campaigns" at bounding box center [719, 375] width 852 height 77
click at [1038, 394] on button "Mailchimp Campaigns" at bounding box center [1063, 395] width 136 height 28
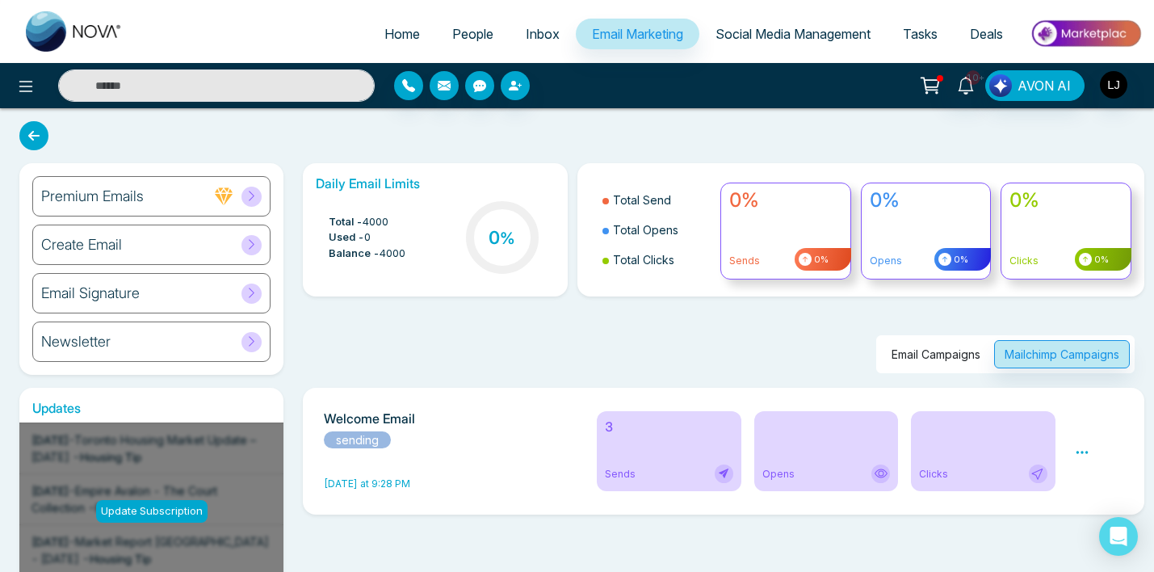
click at [635, 355] on div "Email Campaigns Mailchimp Campaigns" at bounding box center [719, 334] width 852 height 77
click at [372, 471] on div "Welcome Email sending Today at 9:28 PM" at bounding box center [451, 451] width 254 height 80
click at [374, 487] on span "[DATE] at 9:28 PM" at bounding box center [367, 483] width 86 height 12
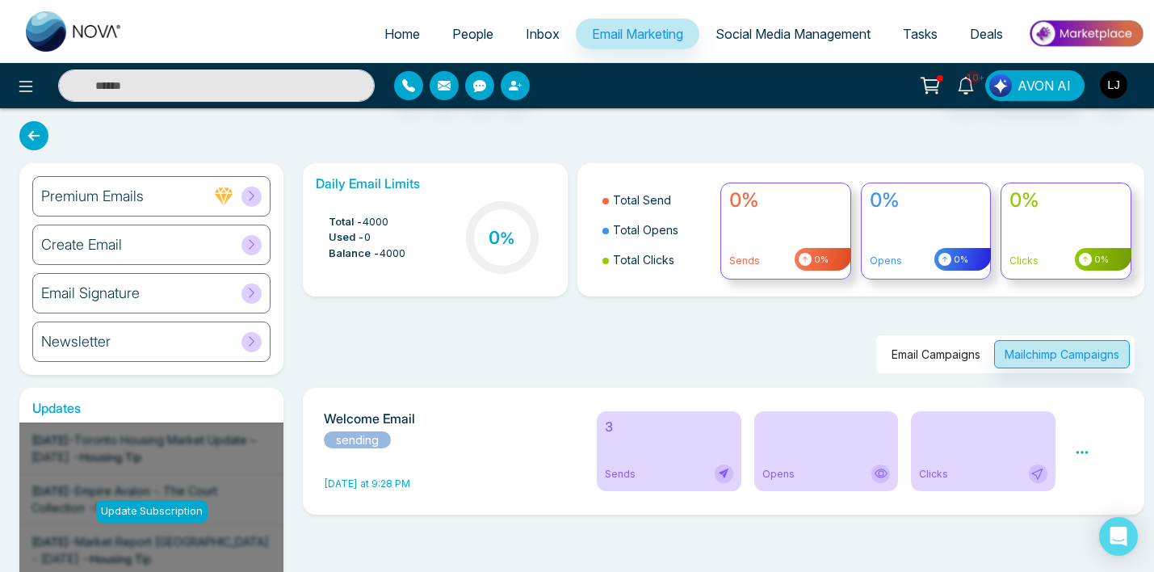
click at [406, 487] on span "[DATE] at 9:28 PM" at bounding box center [367, 483] width 86 height 12
drag, startPoint x: 418, startPoint y: 487, endPoint x: 331, endPoint y: 489, distance: 86.5
click at [331, 490] on span "[DATE] at 9:28 PM" at bounding box center [451, 484] width 254 height 15
click at [331, 489] on span "[DATE] at 9:28 PM" at bounding box center [367, 483] width 86 height 12
drag, startPoint x: 331, startPoint y: 489, endPoint x: 423, endPoint y: 487, distance: 92.1
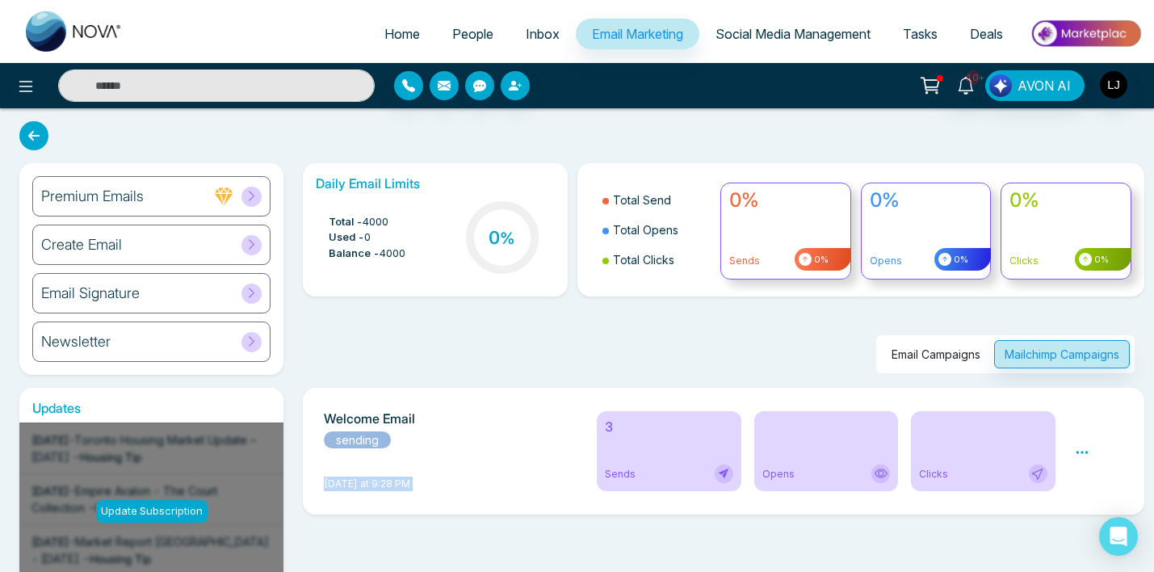
click at [424, 489] on span "[DATE] at 9:28 PM" at bounding box center [451, 484] width 254 height 15
click at [423, 487] on span "[DATE] at 9:28 PM" at bounding box center [451, 484] width 254 height 15
drag, startPoint x: 423, startPoint y: 487, endPoint x: 335, endPoint y: 488, distance: 88.1
click at [335, 488] on span "[DATE] at 9:28 PM" at bounding box center [451, 484] width 254 height 15
click at [335, 488] on span "[DATE] at 9:28 PM" at bounding box center [367, 483] width 86 height 12
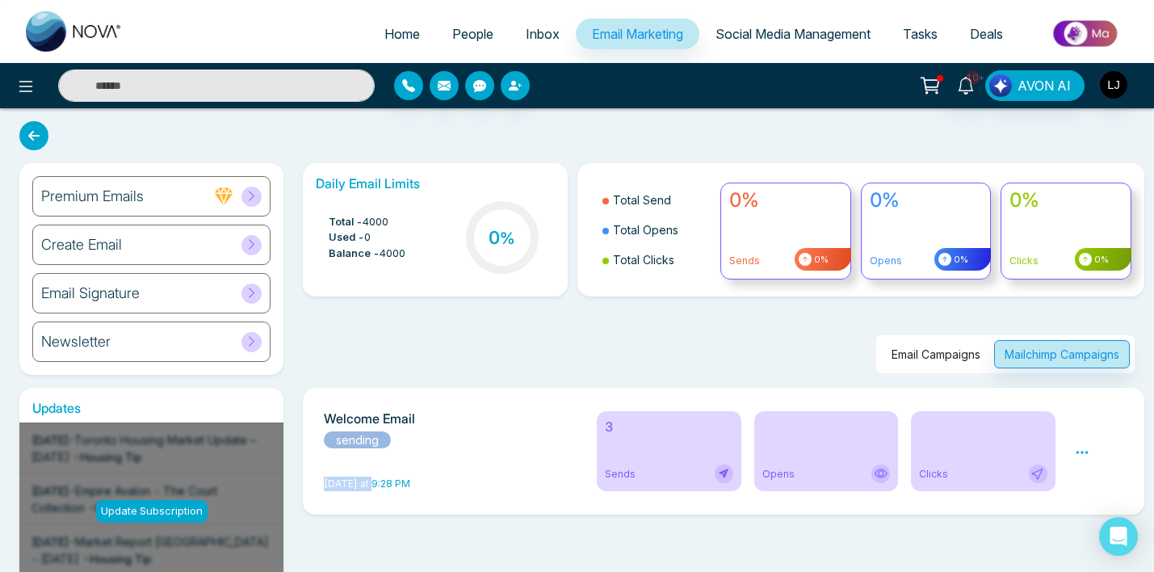
drag, startPoint x: 335, startPoint y: 488, endPoint x: 372, endPoint y: 490, distance: 36.4
click at [372, 490] on span "[DATE] at 9:28 PM" at bounding box center [451, 484] width 254 height 15
click at [390, 486] on span "[DATE] at 9:28 PM" at bounding box center [367, 483] width 86 height 12
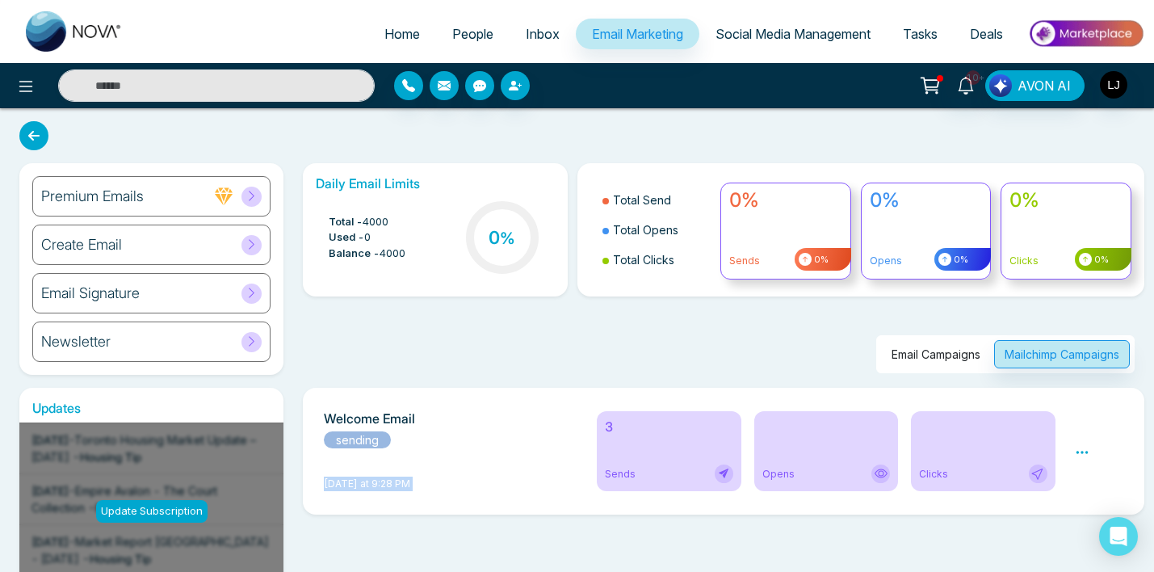
click at [408, 486] on span "[DATE] at 9:28 PM" at bounding box center [367, 483] width 86 height 12
click at [447, 486] on span "[DATE] at 9:28 PM" at bounding box center [451, 484] width 254 height 15
drag, startPoint x: 418, startPoint y: 250, endPoint x: 319, endPoint y: 183, distance: 119.4
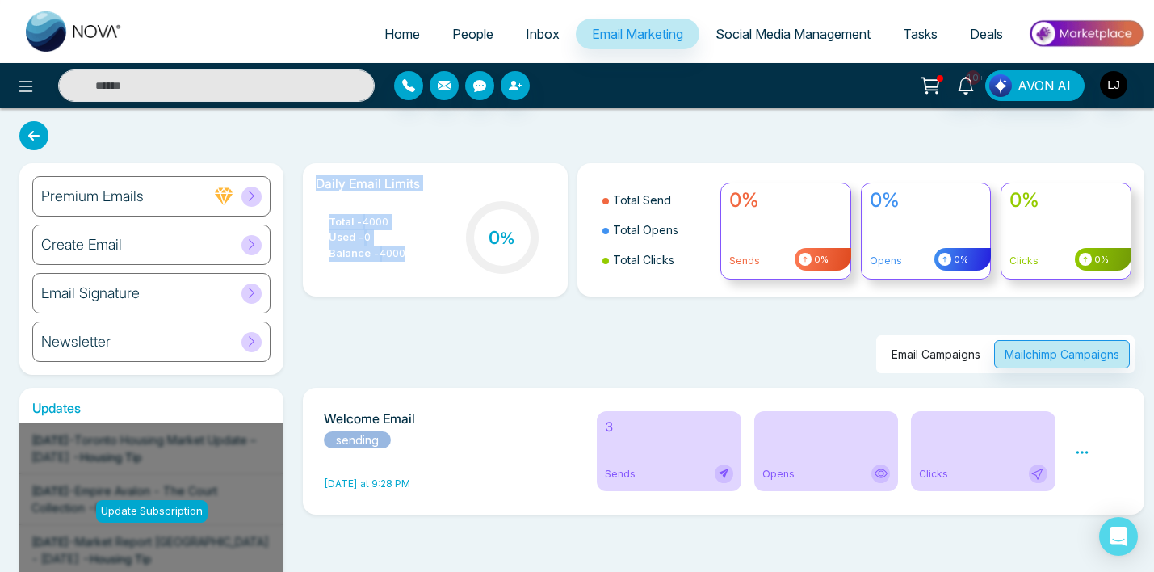
click at [319, 183] on div "Daily Email Limits Total - 4000 Used - 0 Balance - 4000 0 %" at bounding box center [435, 229] width 264 height 133
click at [319, 183] on h6 "Daily Email Limits" at bounding box center [435, 183] width 238 height 15
drag, startPoint x: 319, startPoint y: 183, endPoint x: 413, endPoint y: 247, distance: 113.4
click at [413, 247] on div "Daily Email Limits Total - 4000 Used - 0 Balance - 4000 0 %" at bounding box center [435, 229] width 264 height 133
click at [413, 247] on div "Total - 4000 Used - 0 Balance - 4000 0 %" at bounding box center [435, 239] width 238 height 82
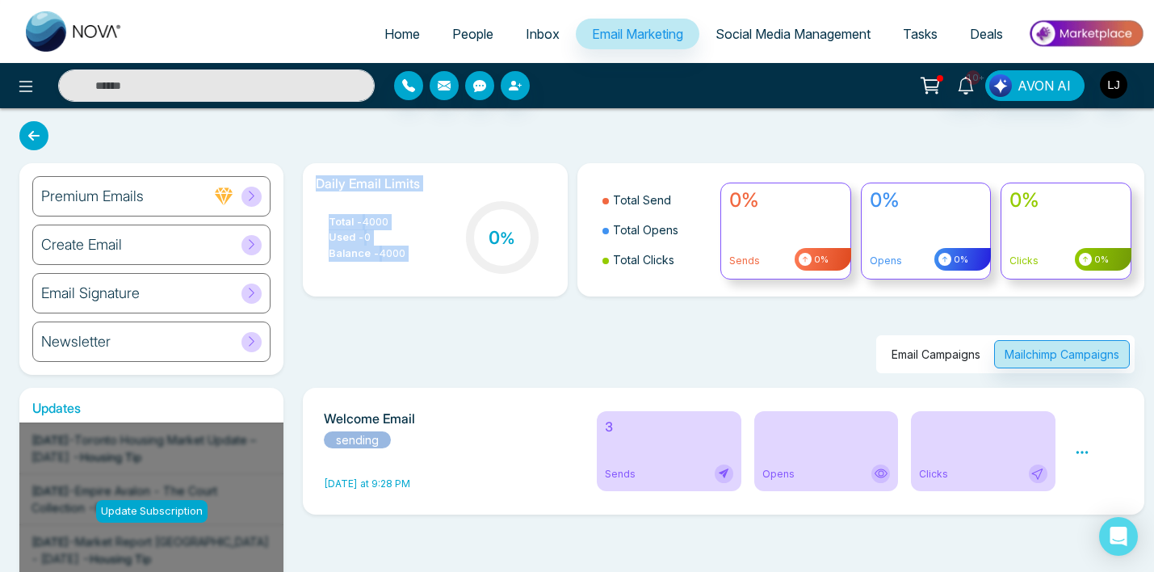
drag, startPoint x: 413, startPoint y: 247, endPoint x: 327, endPoint y: 184, distance: 106.3
click at [327, 184] on div "Daily Email Limits Total - 4000 Used - 0 Balance - 4000 0 %" at bounding box center [435, 229] width 264 height 133
click at [327, 184] on h6 "Daily Email Limits" at bounding box center [435, 183] width 238 height 15
drag, startPoint x: 327, startPoint y: 184, endPoint x: 427, endPoint y: 267, distance: 129.7
click at [427, 267] on div "Daily Email Limits Total - 4000 Used - 0 Balance - 4000 0 %" at bounding box center [435, 229] width 264 height 133
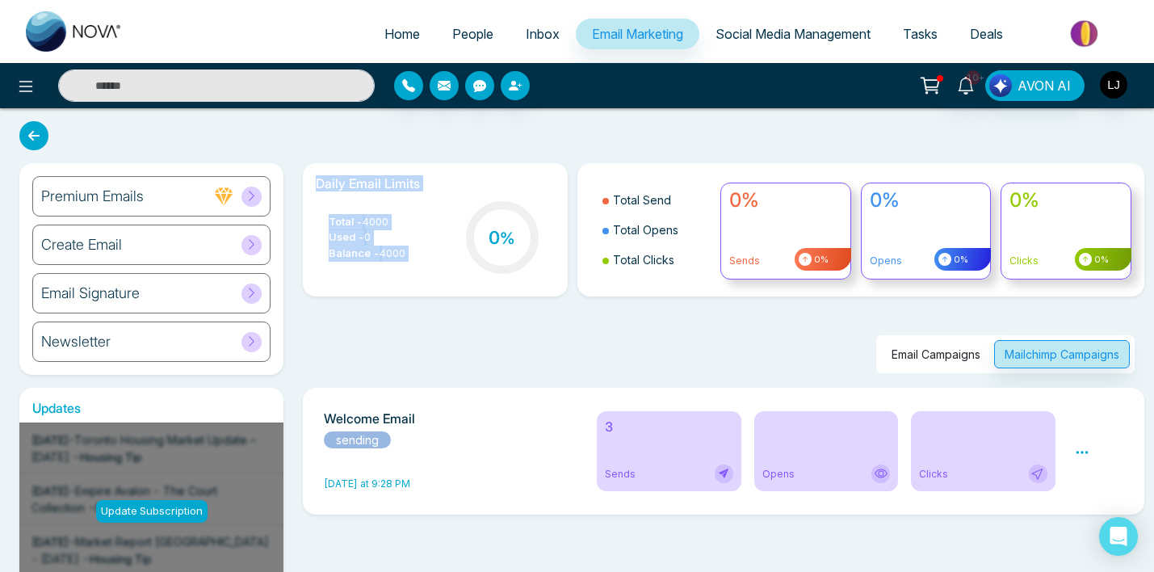
click at [427, 267] on div "Total - 4000 Used - 0 Balance - 4000 0 %" at bounding box center [435, 239] width 238 height 82
click at [789, 355] on div "Email Campaigns Mailchimp Campaigns" at bounding box center [719, 334] width 852 height 77
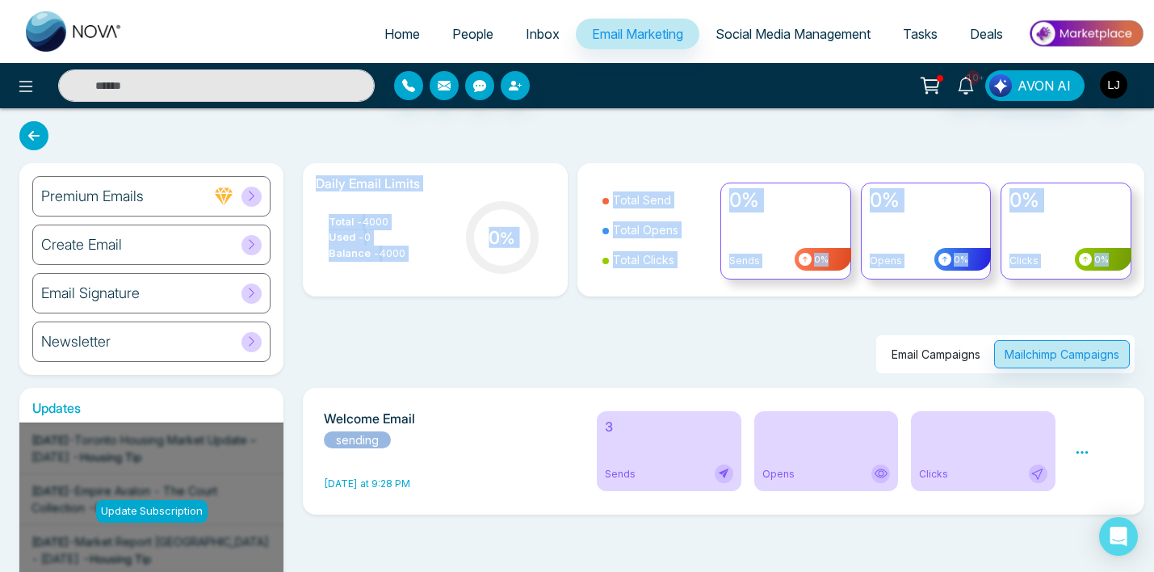
drag, startPoint x: 316, startPoint y: 173, endPoint x: 1126, endPoint y: 240, distance: 813.1
click at [1127, 257] on div "Daily Email Limits Total - 4000 Used - 0 Balance - 4000 0 % Total Send Total Op…" at bounding box center [719, 268] width 852 height 210
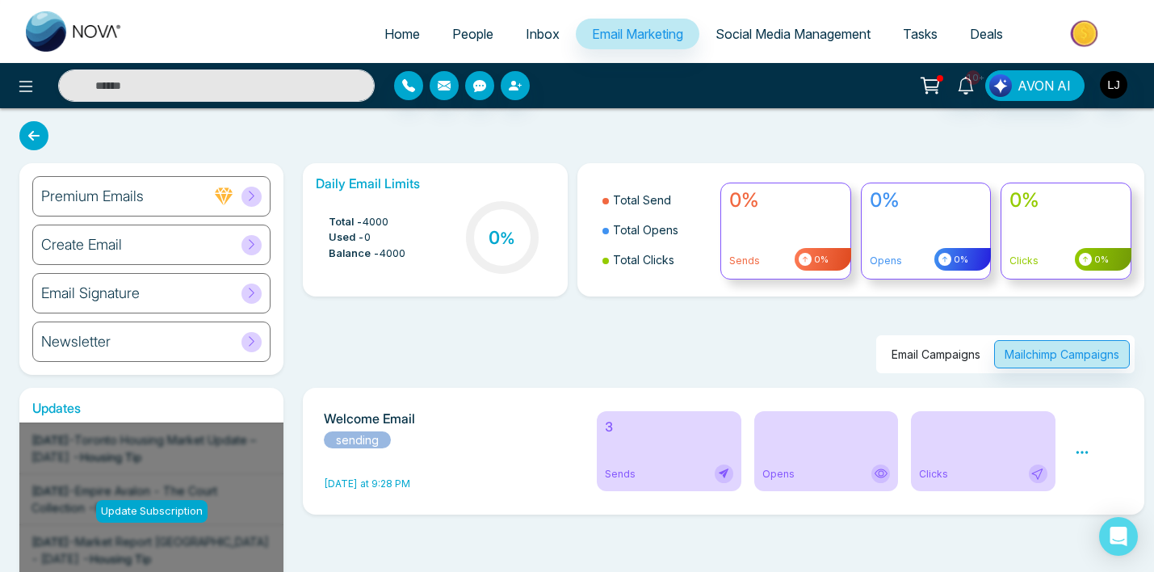
click at [1071, 323] on div "Email Campaigns Mailchimp Campaigns" at bounding box center [719, 334] width 852 height 77
click at [682, 369] on div "Email Campaigns Mailchimp Campaigns" at bounding box center [719, 334] width 852 height 77
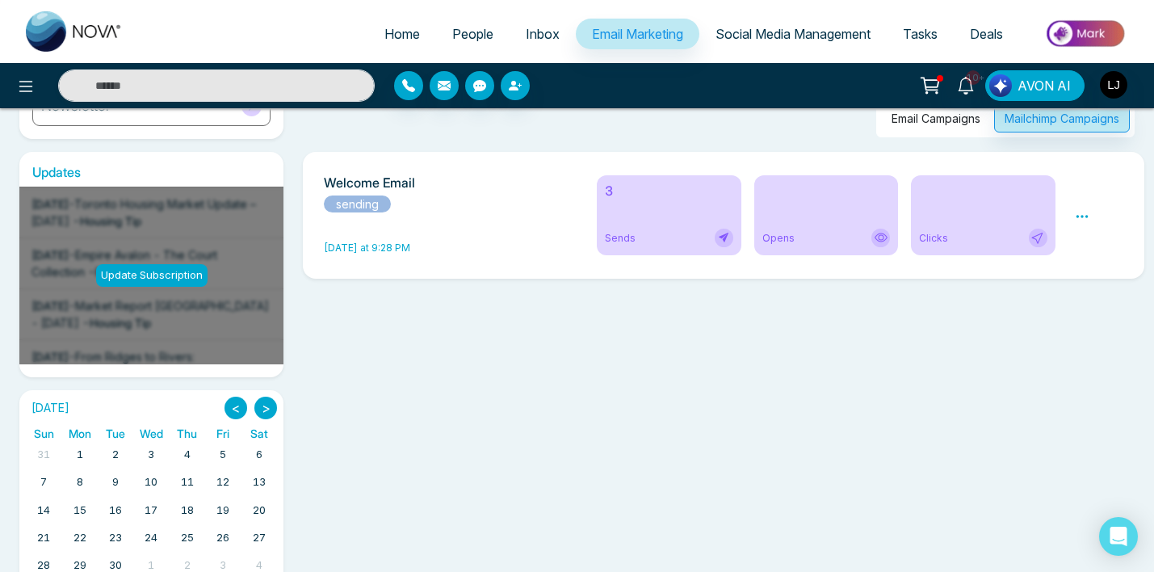
scroll to position [292, 0]
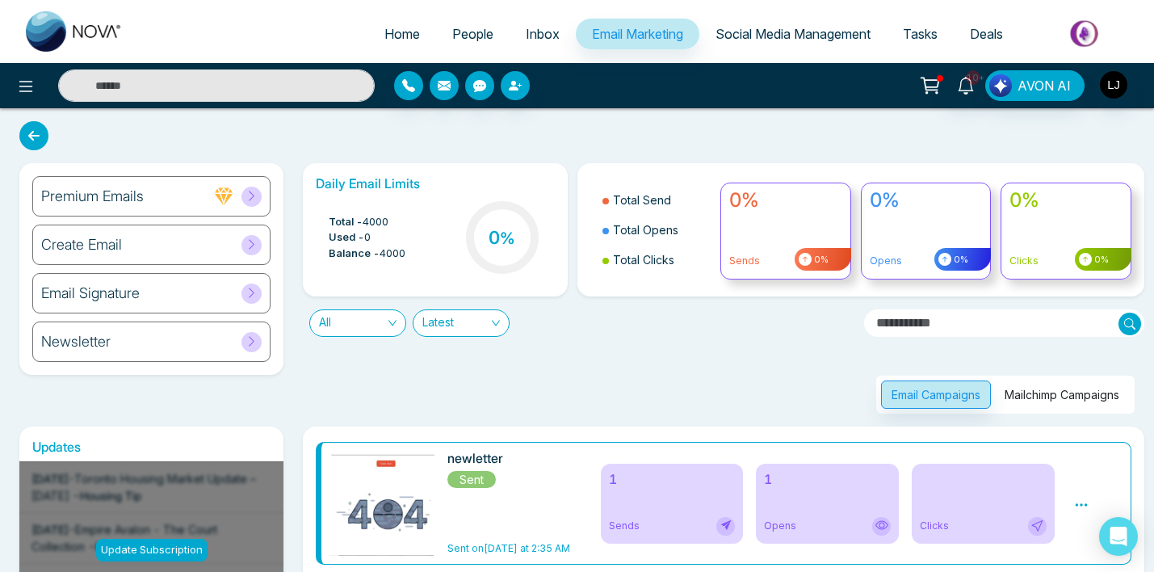
click at [1044, 389] on button "Mailchimp Campaigns" at bounding box center [1063, 395] width 136 height 28
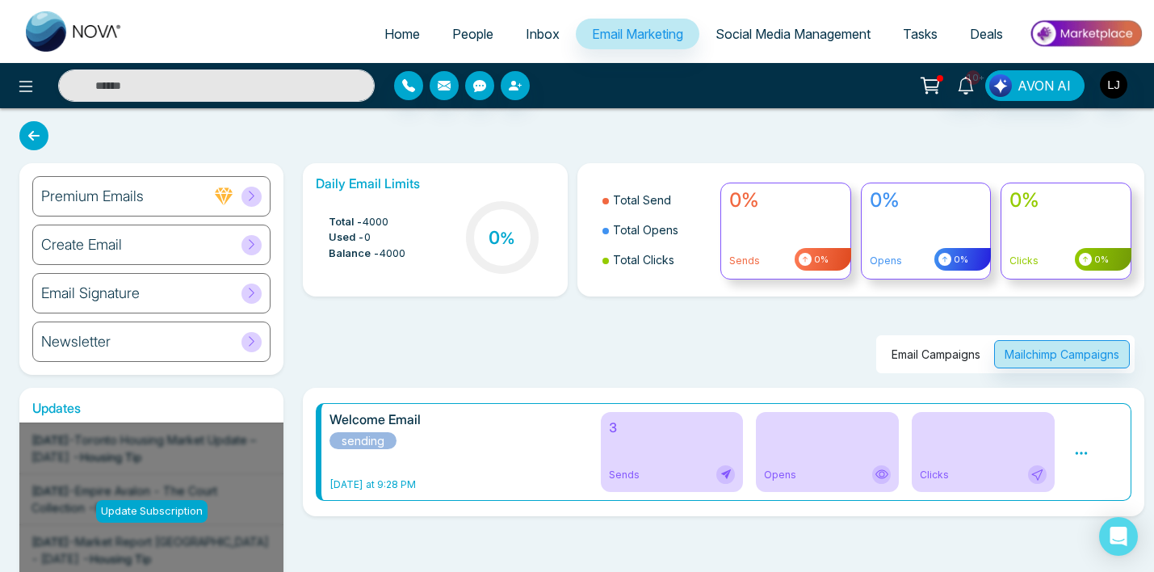
click at [560, 324] on div "Email Campaigns Mailchimp Campaigns" at bounding box center [719, 334] width 852 height 77
click at [1093, 453] on div "Preview" at bounding box center [1099, 452] width 68 height 80
click at [1084, 453] on icon at bounding box center [1081, 453] width 15 height 15
click at [1061, 332] on div "Email Campaigns Mailchimp Campaigns" at bounding box center [719, 334] width 852 height 77
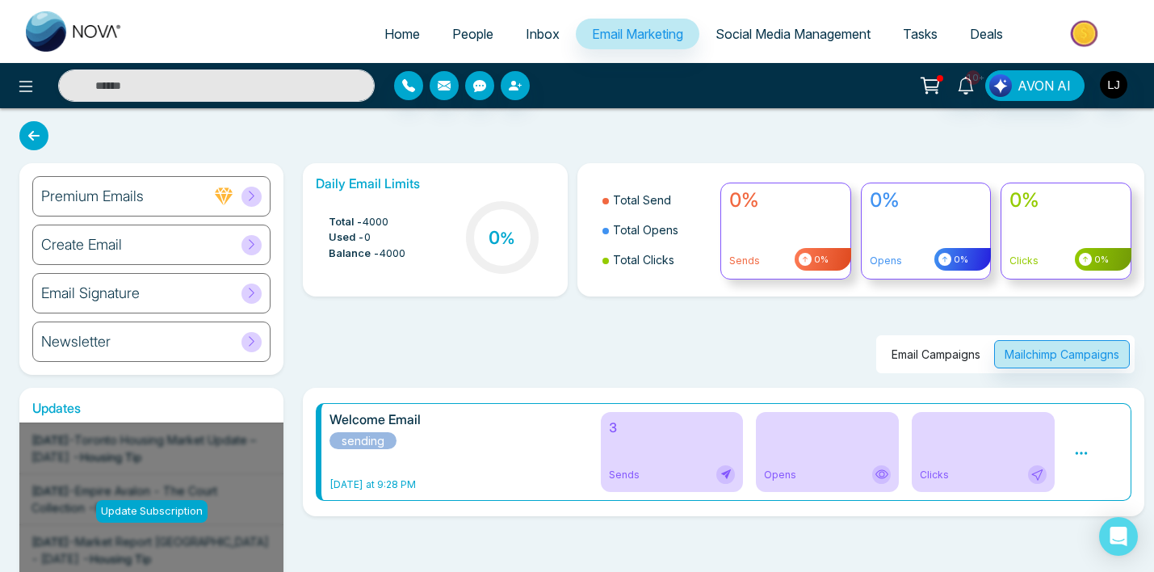
click at [1054, 358] on button "Mailchimp Campaigns" at bounding box center [1063, 354] width 136 height 28
click at [351, 490] on span "[DATE] at 9:28 PM" at bounding box center [455, 484] width 251 height 15
click at [531, 504] on div "Welcome Email sending [DATE] at 9:28 PM 3 Sends Opens Clicks Preview" at bounding box center [724, 452] width 842 height 128
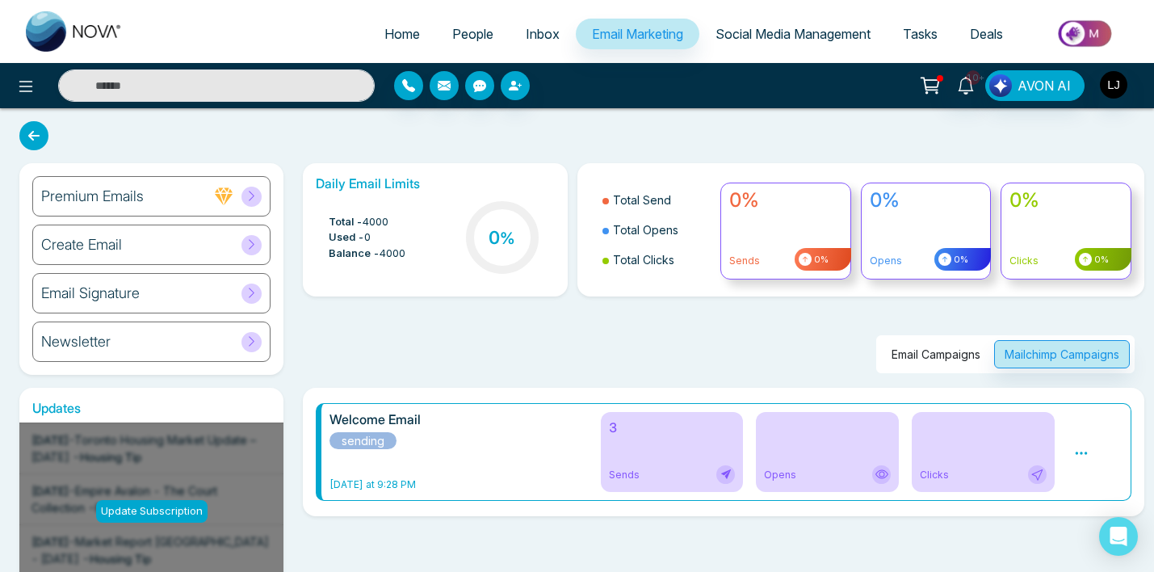
click at [460, 347] on div "Email Campaigns Mailchimp Campaigns" at bounding box center [719, 334] width 852 height 77
click at [731, 471] on icon at bounding box center [726, 474] width 13 height 13
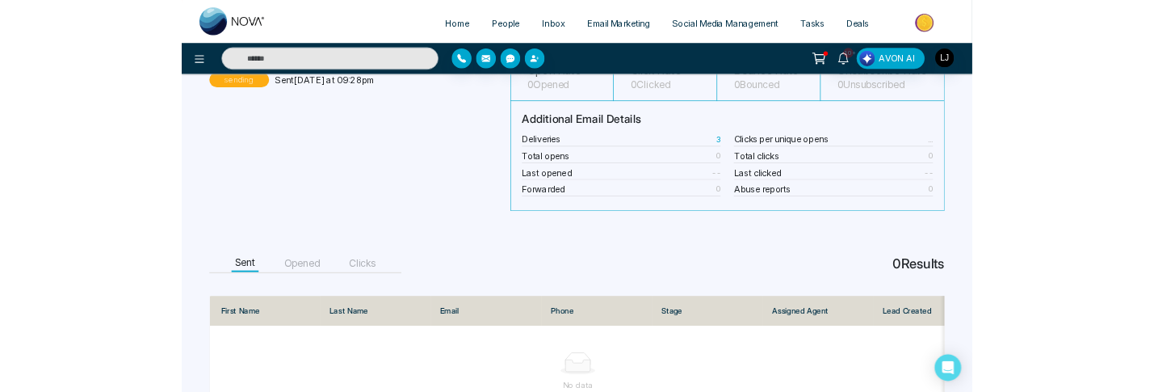
scroll to position [210, 0]
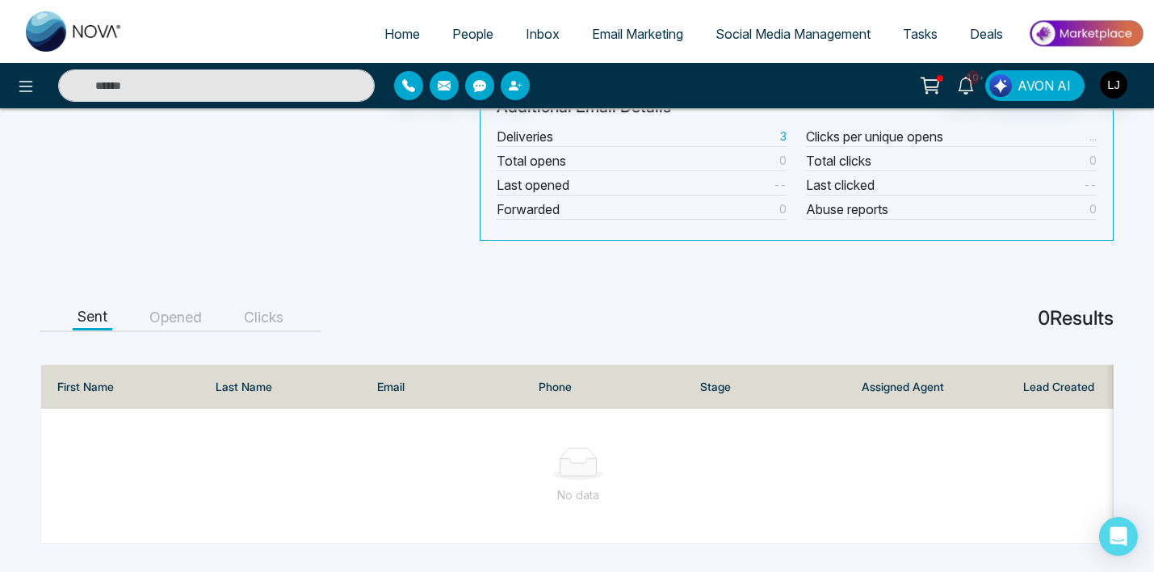
click at [81, 313] on button "Sent" at bounding box center [93, 317] width 40 height 25
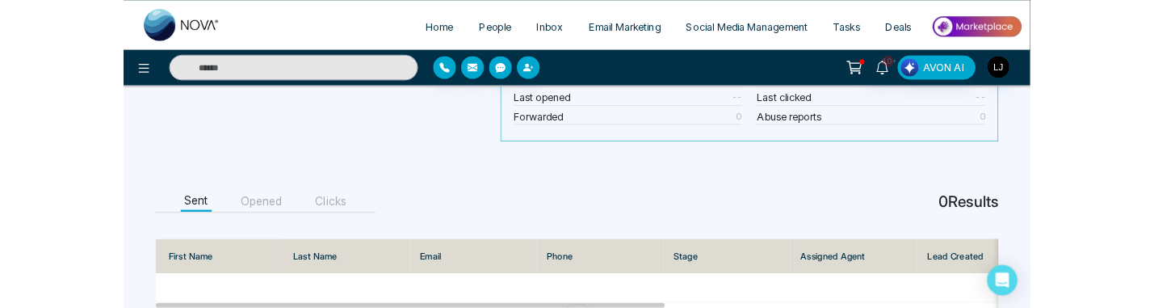
scroll to position [352, 0]
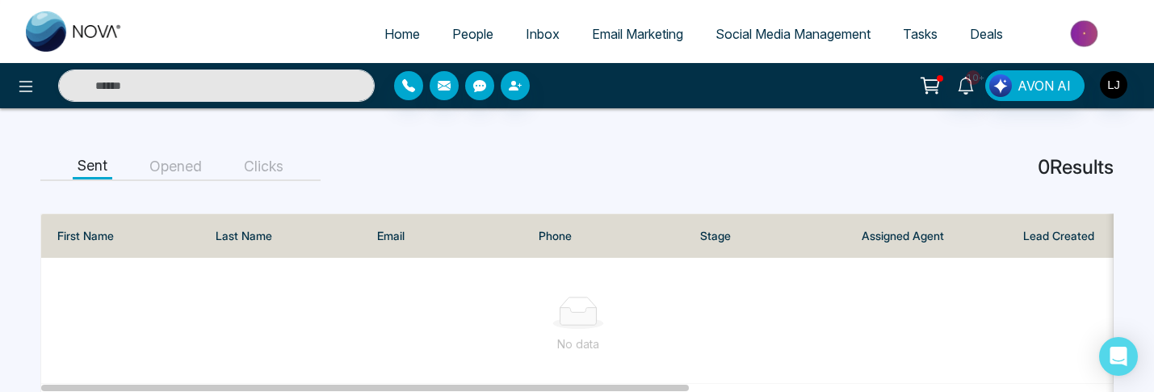
click at [90, 171] on button "Sent" at bounding box center [93, 166] width 40 height 25
click at [174, 160] on button "Opened" at bounding box center [176, 166] width 62 height 25
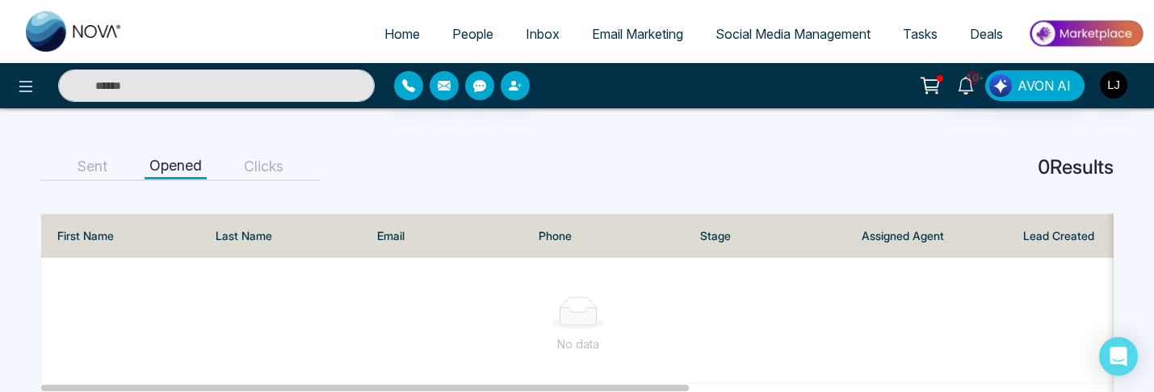
click at [81, 158] on button "Sent" at bounding box center [93, 166] width 40 height 25
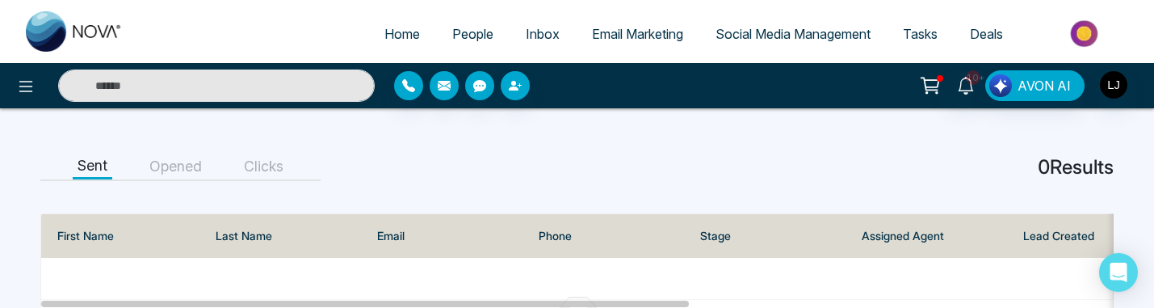
click at [163, 163] on button "Opened" at bounding box center [176, 166] width 62 height 25
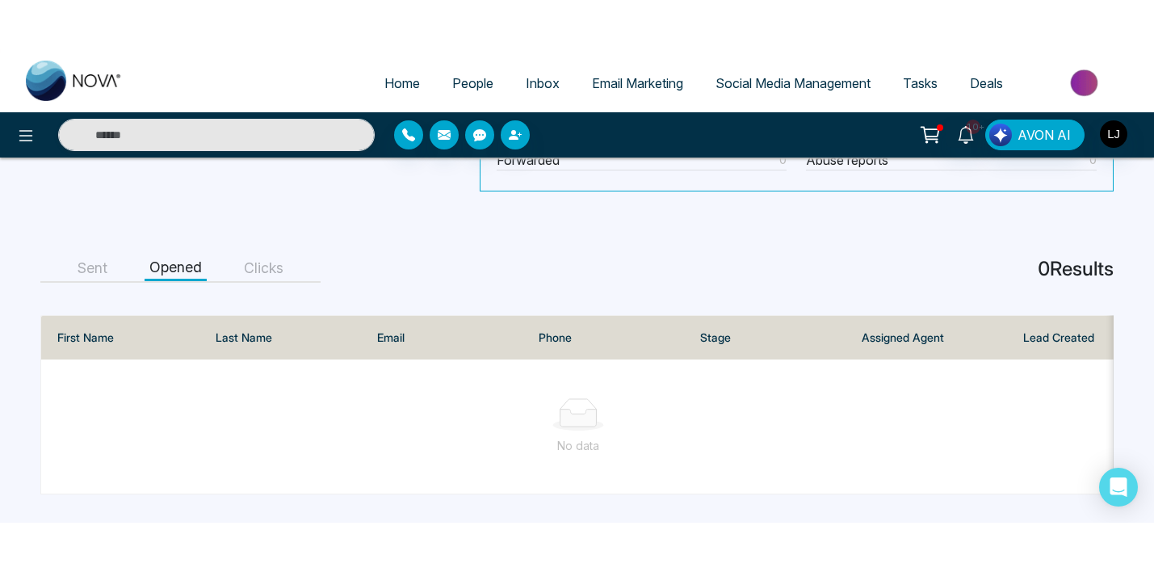
scroll to position [210, 0]
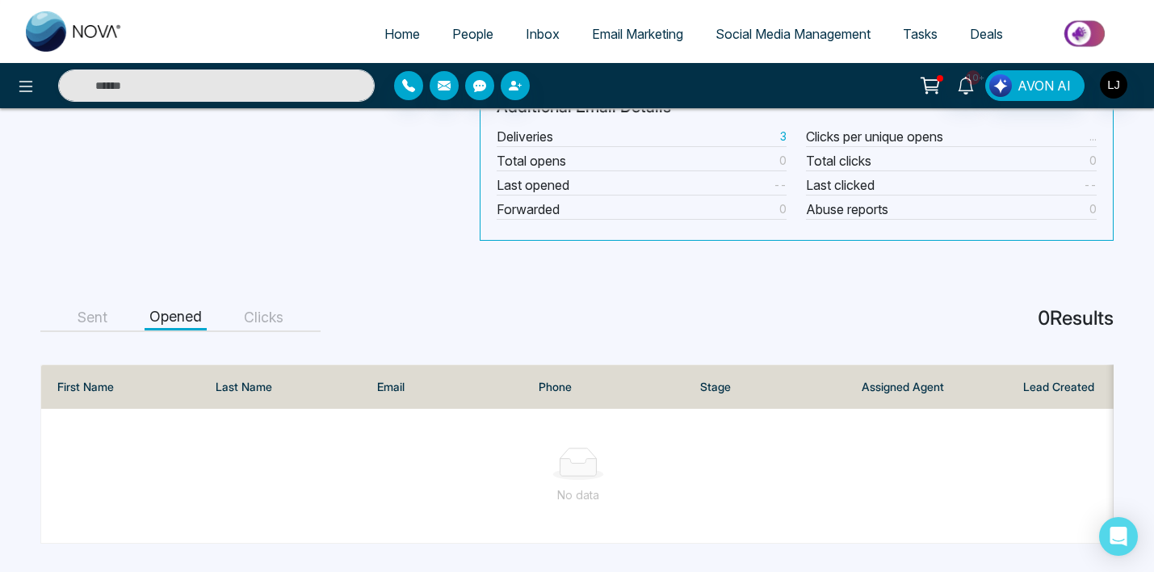
click at [273, 312] on button "Clicks" at bounding box center [263, 317] width 49 height 25
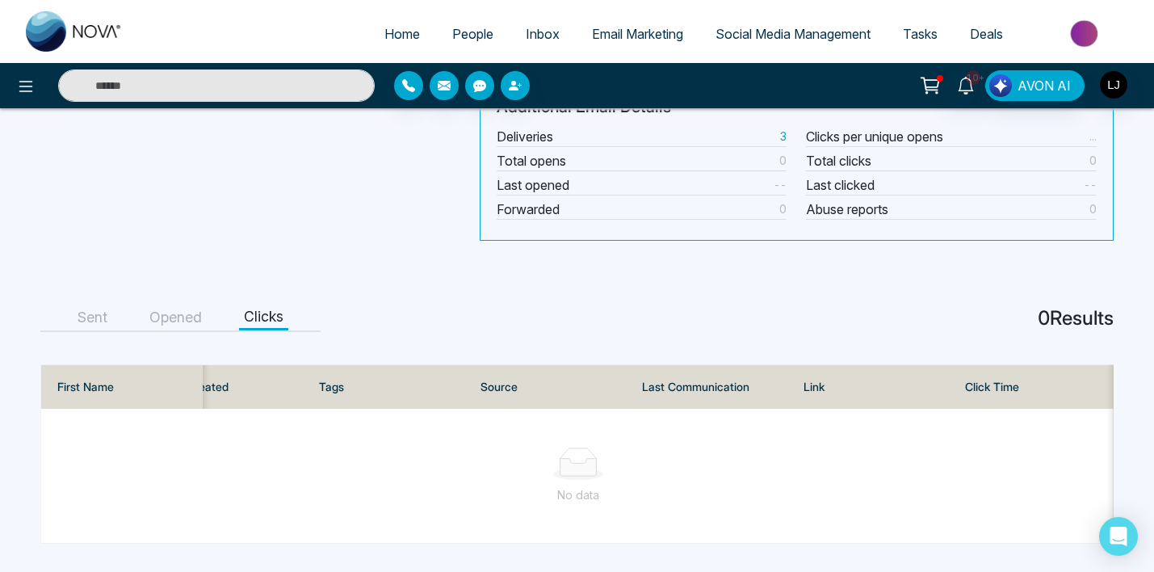
scroll to position [0, 0]
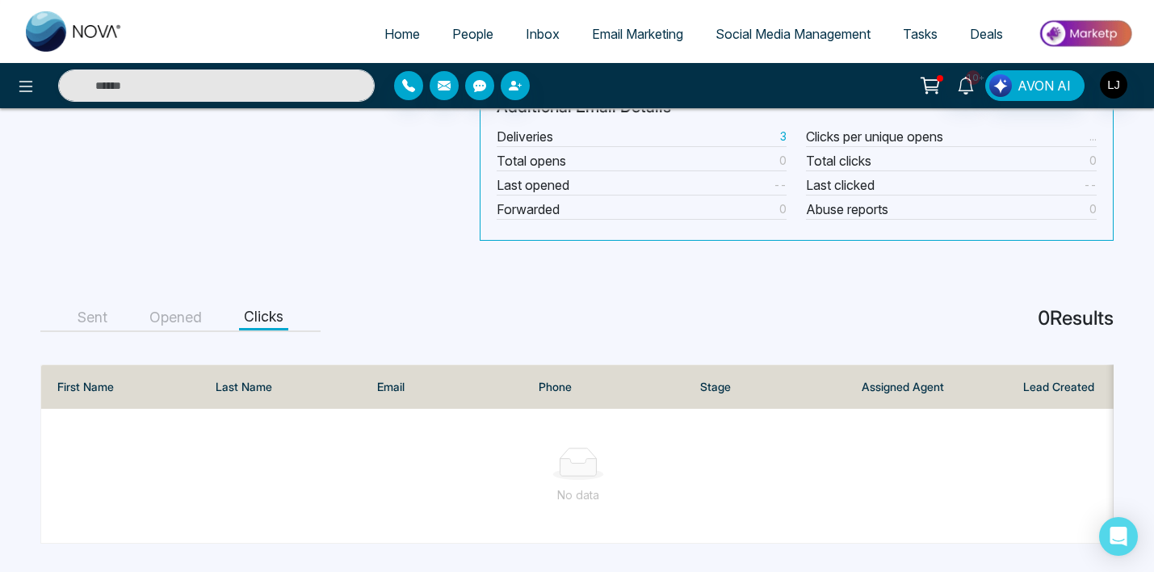
click at [103, 305] on button "Sent" at bounding box center [93, 317] width 40 height 25
